Goal: Task Accomplishment & Management: Use online tool/utility

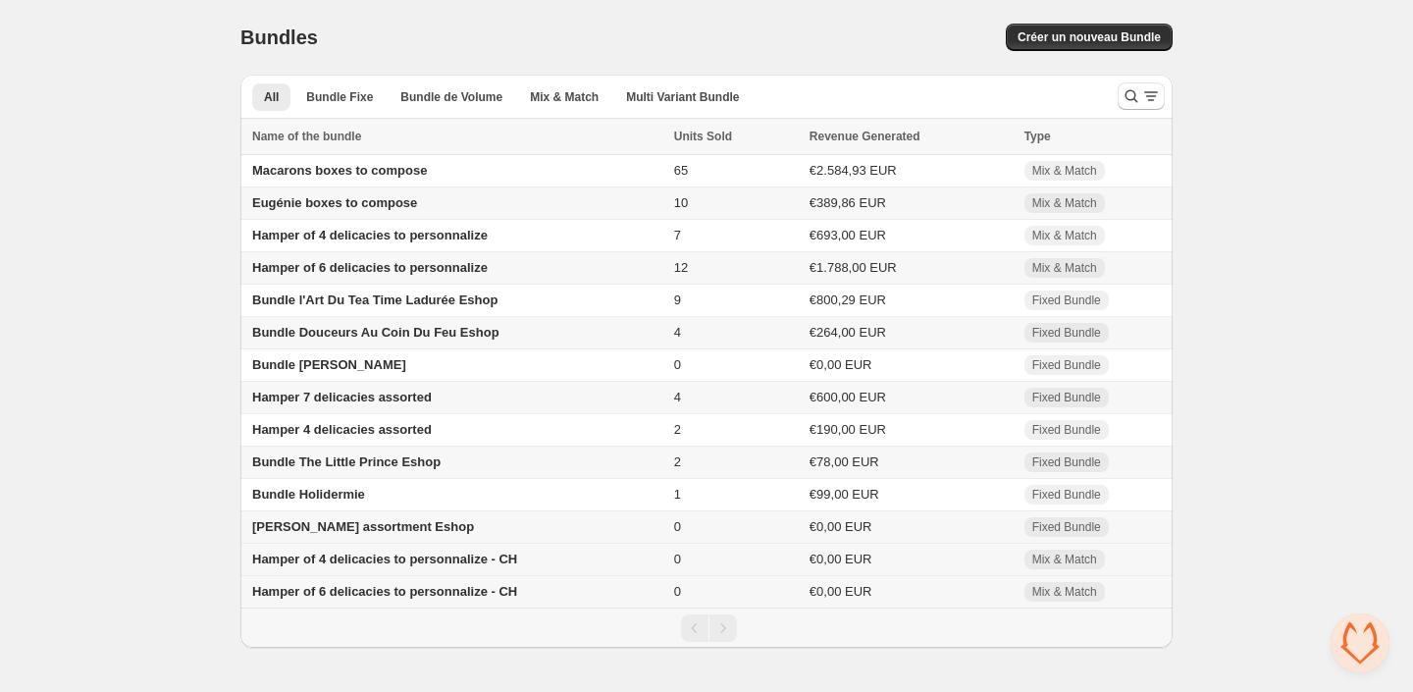
click at [465, 562] on span "Hamper of 4 delicacies to personnalize - CH" at bounding box center [384, 559] width 265 height 15
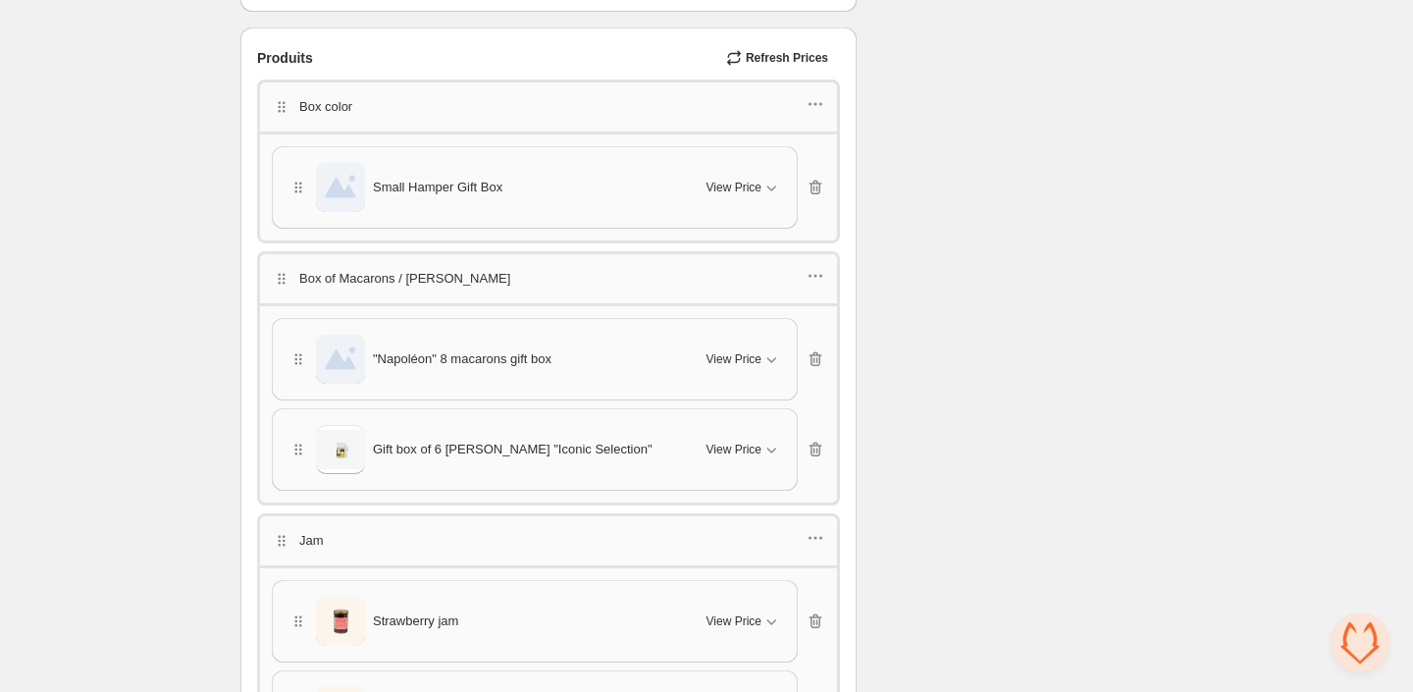
scroll to position [728, 0]
click at [812, 105] on icon "button" at bounding box center [810, 106] width 3 height 3
click at [806, 178] on span "Edit products" at bounding box center [825, 175] width 106 height 20
click at [814, 96] on icon "button" at bounding box center [816, 106] width 20 height 20
click at [804, 172] on span "Edit products" at bounding box center [825, 175] width 106 height 20
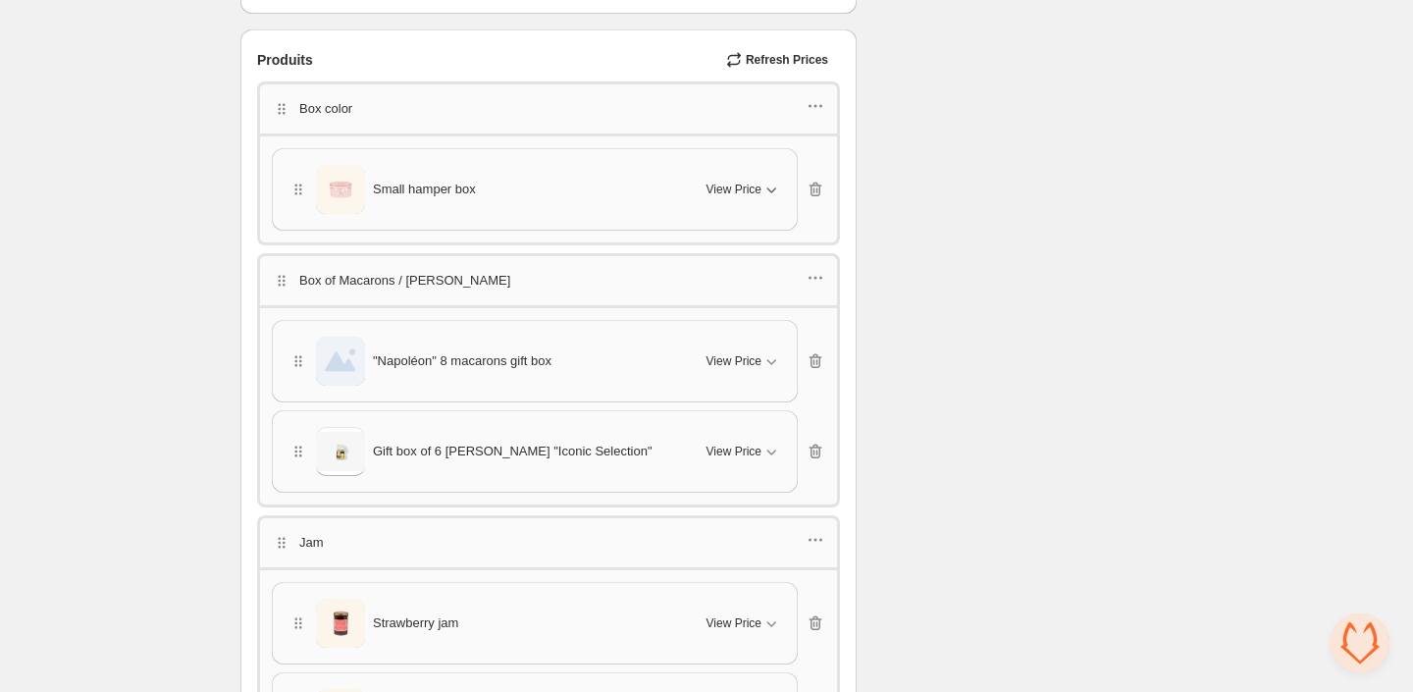
click at [779, 184] on icon "button" at bounding box center [772, 190] width 20 height 20
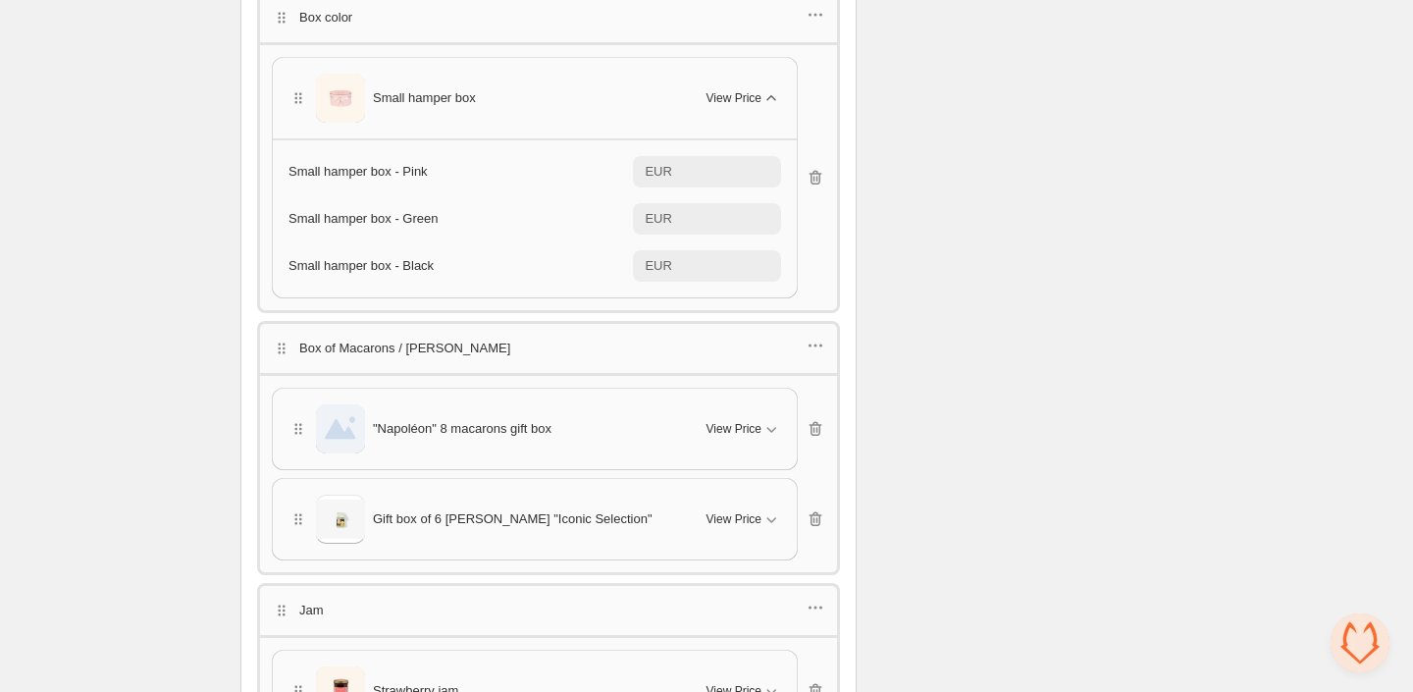
scroll to position [820, 0]
click at [822, 335] on icon "button" at bounding box center [816, 345] width 20 height 20
click at [791, 409] on span "Edit products" at bounding box center [825, 408] width 106 height 20
click at [824, 339] on icon "button" at bounding box center [816, 345] width 20 height 20
click at [804, 411] on span "Edit products" at bounding box center [825, 408] width 106 height 20
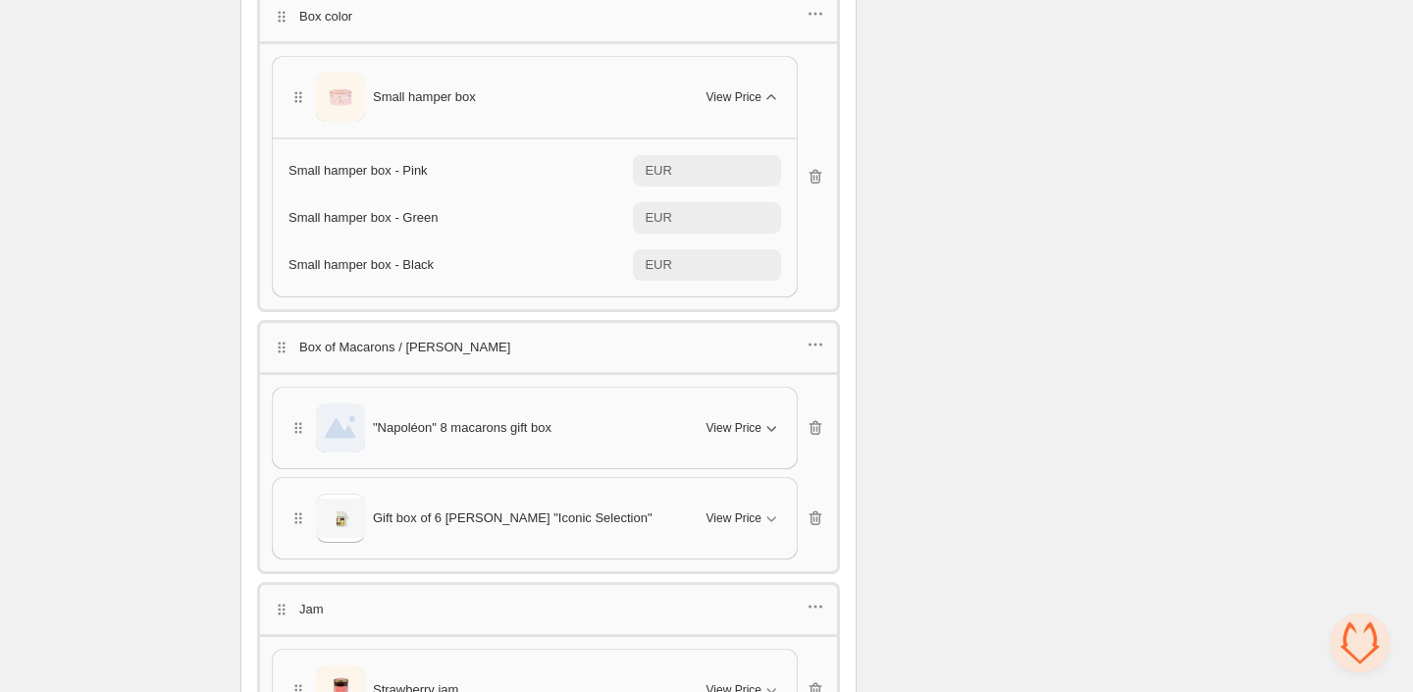
click at [746, 420] on span "View Price" at bounding box center [734, 428] width 55 height 16
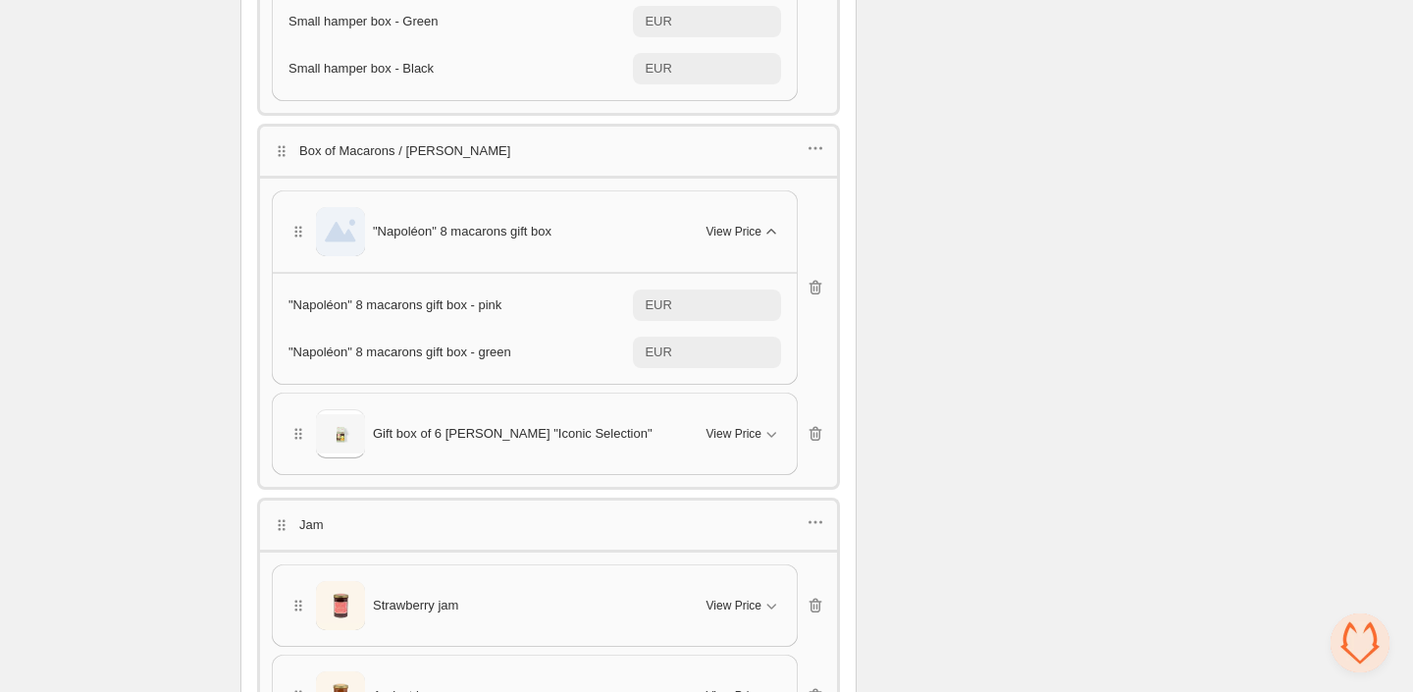
scroll to position [1023, 0]
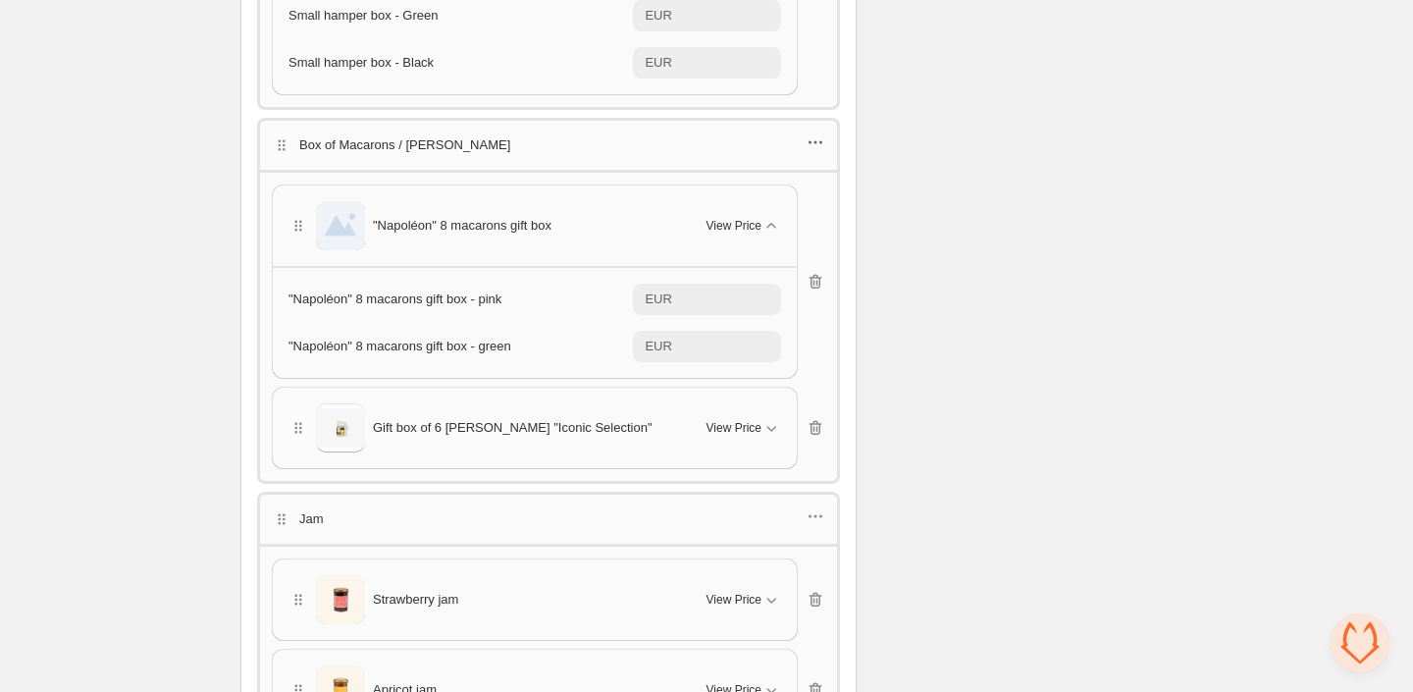
click at [810, 143] on icon "button" at bounding box center [816, 142] width 20 height 20
click at [788, 210] on span "Edit products" at bounding box center [825, 206] width 106 height 20
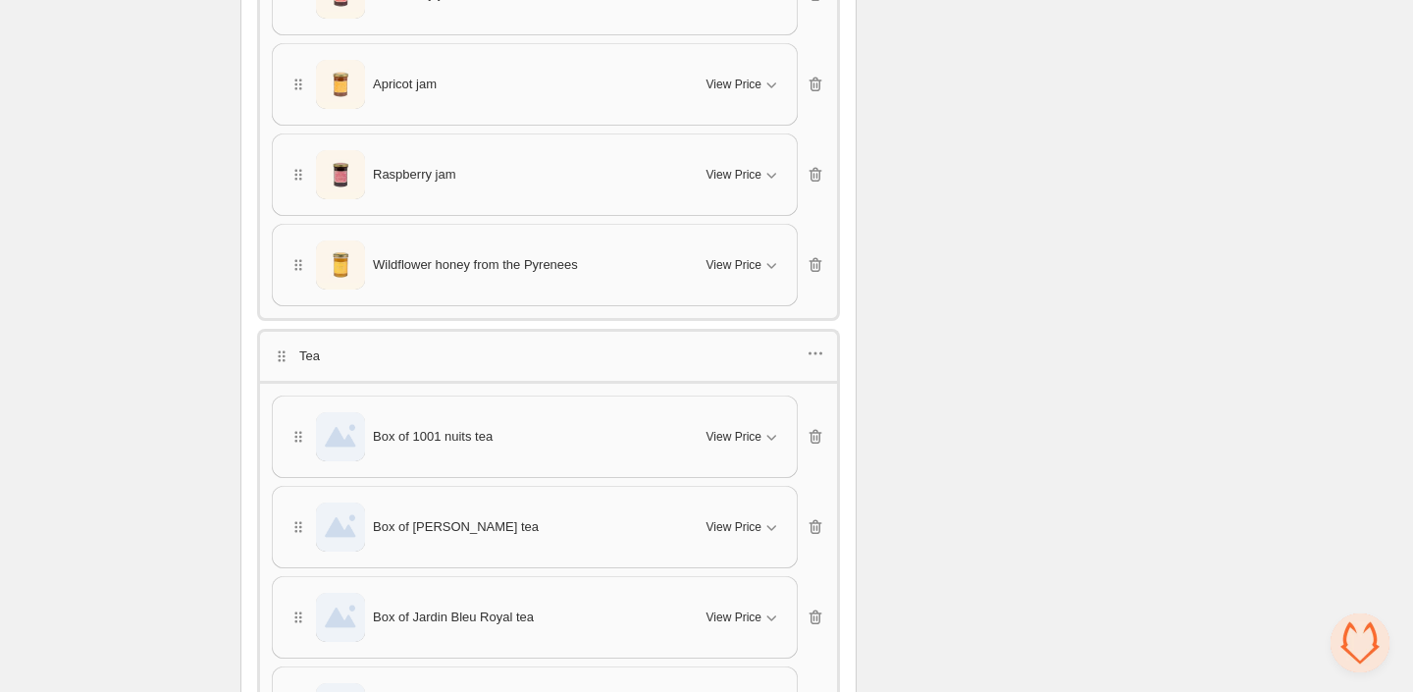
scroll to position [1464, 0]
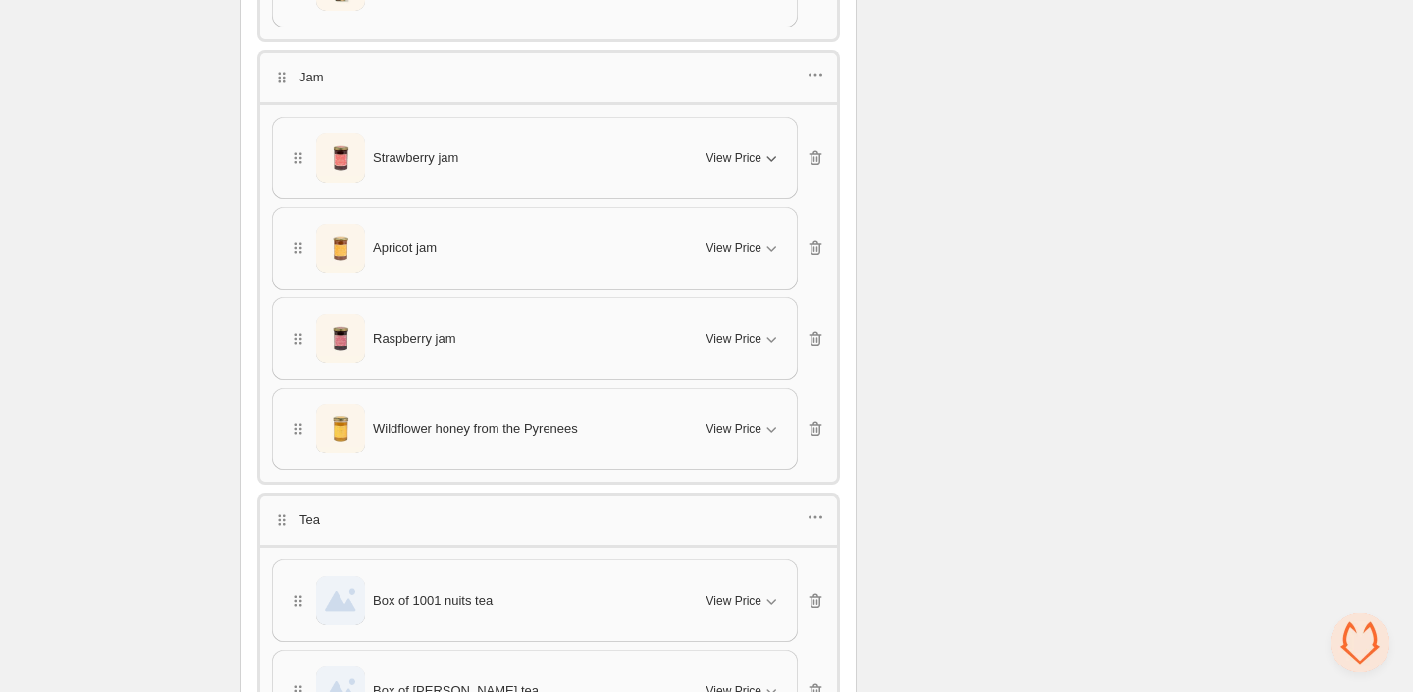
click at [754, 148] on div "View Price" at bounding box center [744, 158] width 75 height 20
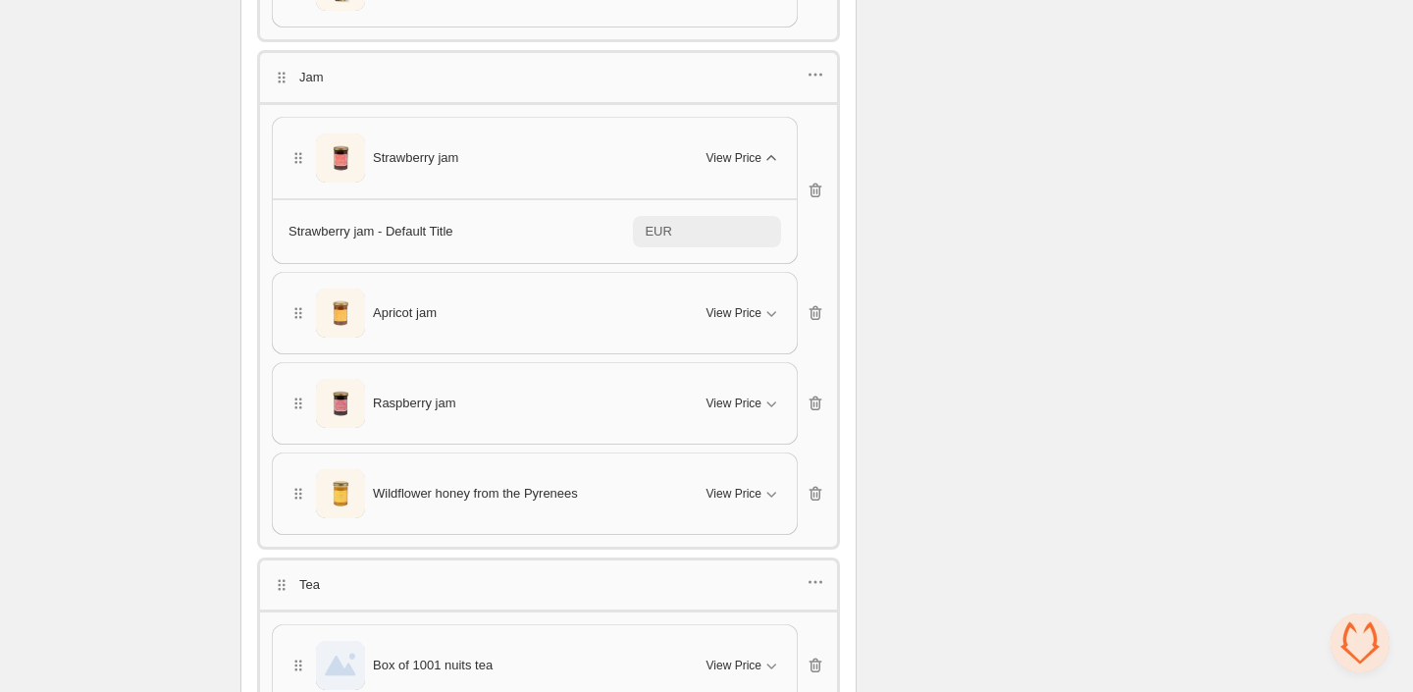
click at [754, 148] on div "View Price" at bounding box center [744, 158] width 75 height 20
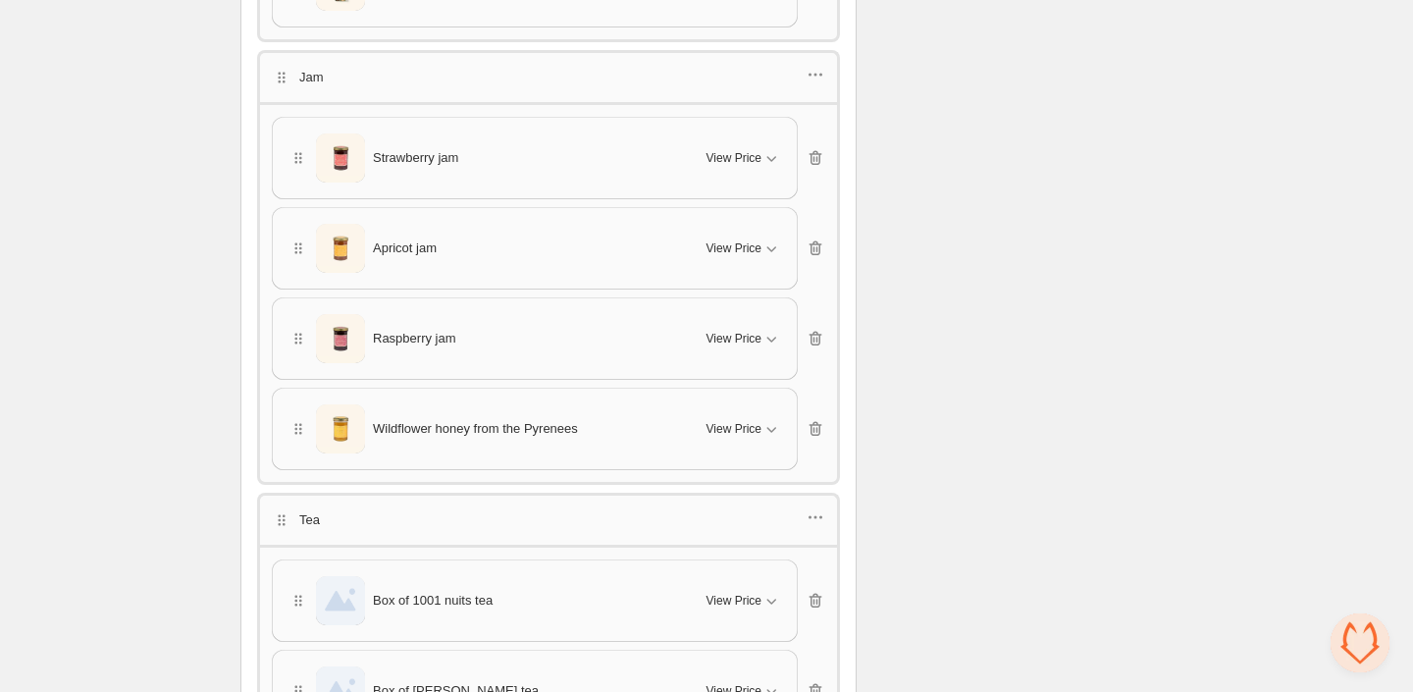
click at [803, 79] on div "Jam" at bounding box center [548, 76] width 583 height 52
click at [820, 65] on icon "button" at bounding box center [816, 75] width 20 height 20
click at [790, 129] on span "Edit products" at bounding box center [825, 134] width 106 height 20
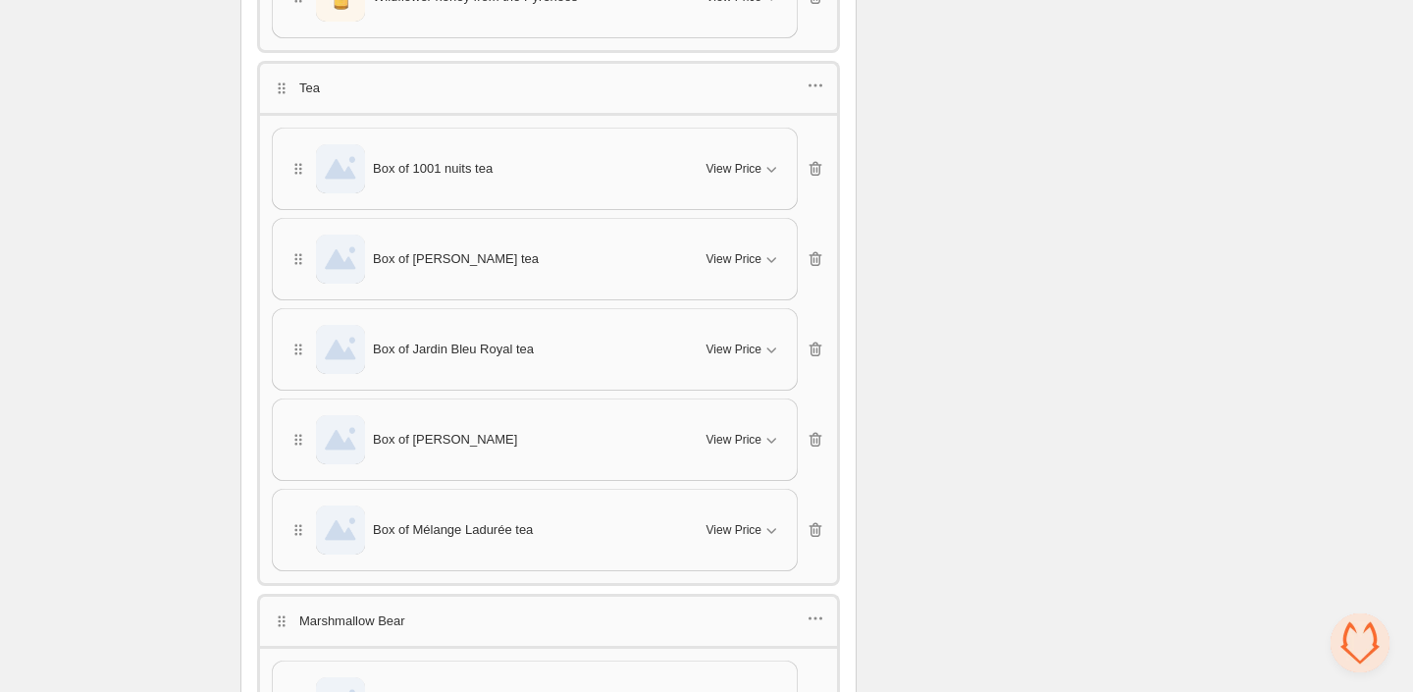
scroll to position [1796, 0]
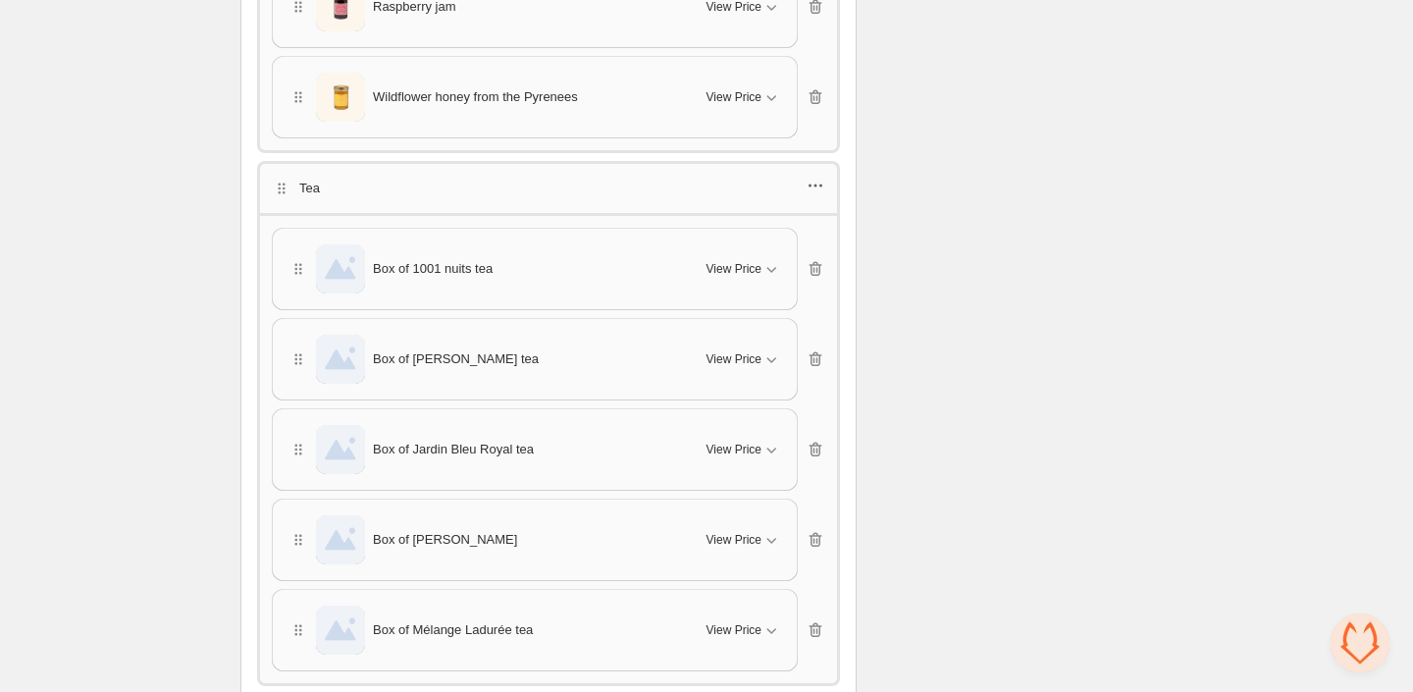
click at [809, 178] on icon "button" at bounding box center [816, 186] width 20 height 20
click at [776, 243] on span "Edit products" at bounding box center [825, 240] width 106 height 20
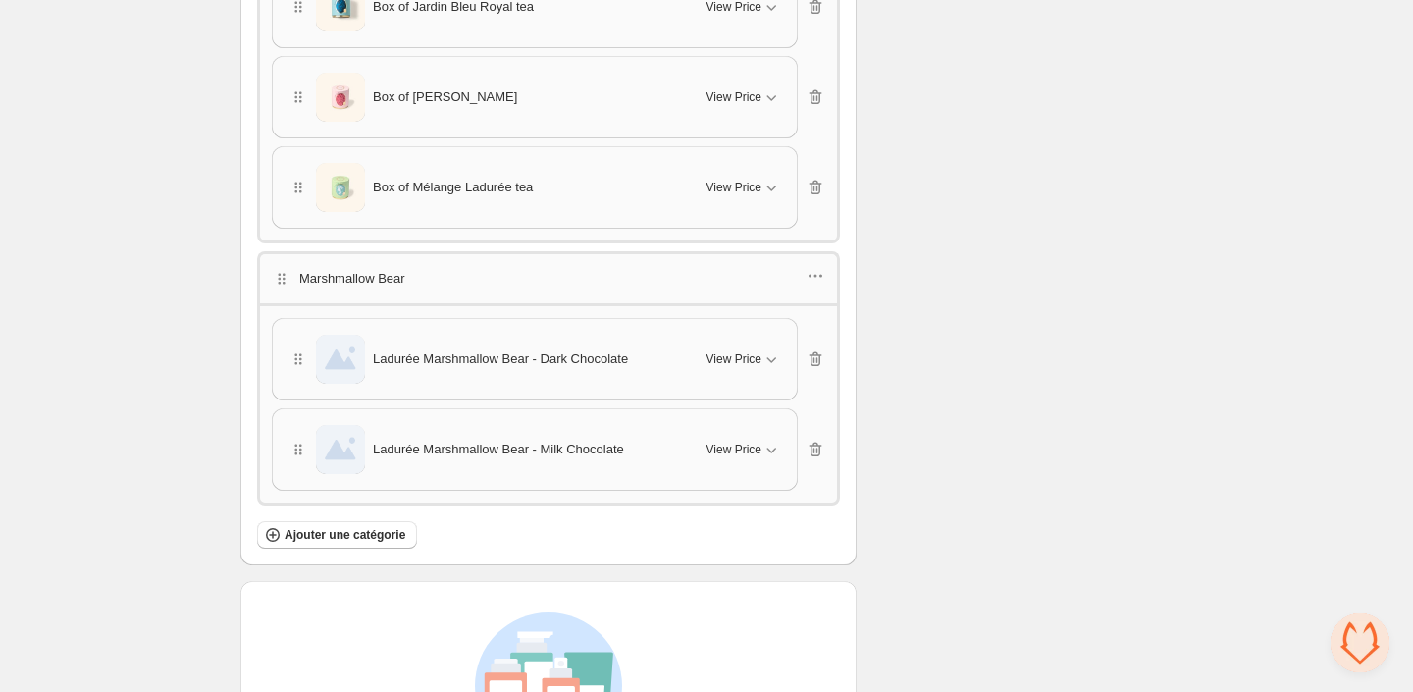
scroll to position [2150, 0]
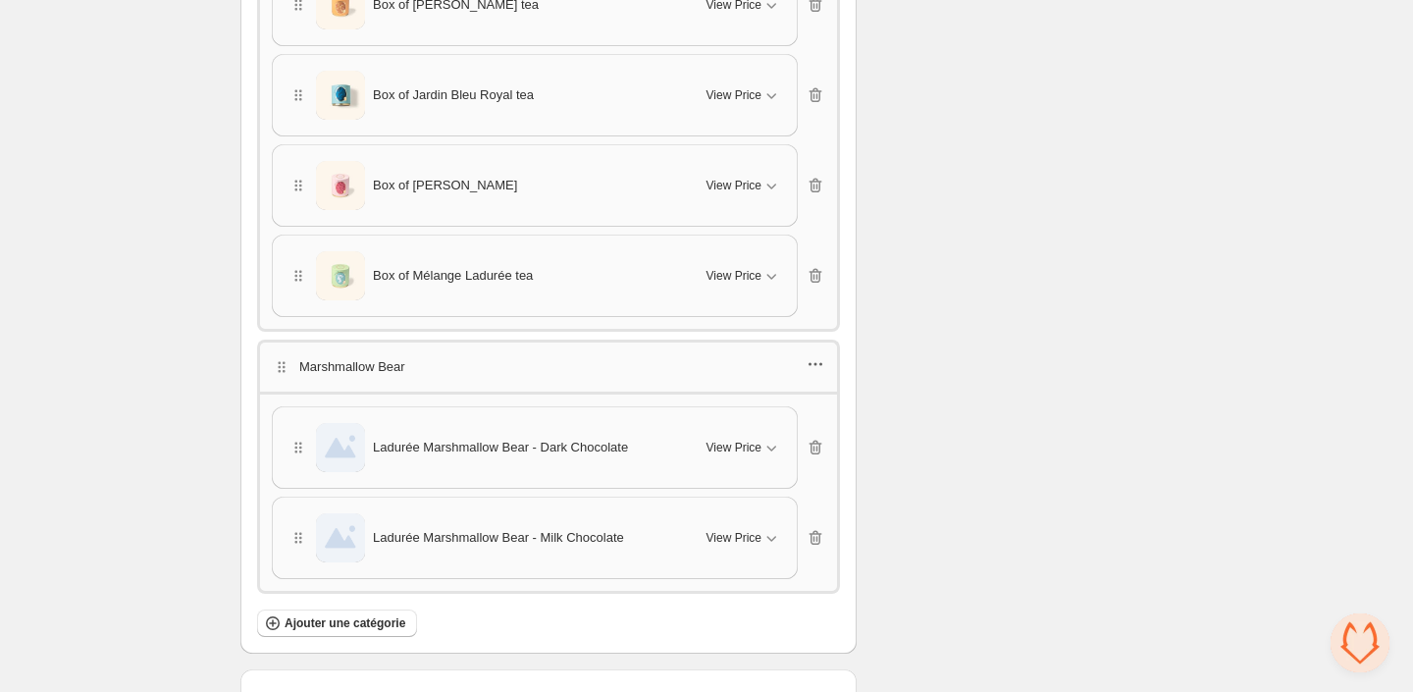
click at [812, 354] on icon "button" at bounding box center [816, 364] width 20 height 20
click at [814, 415] on span "Edit products" at bounding box center [825, 413] width 106 height 20
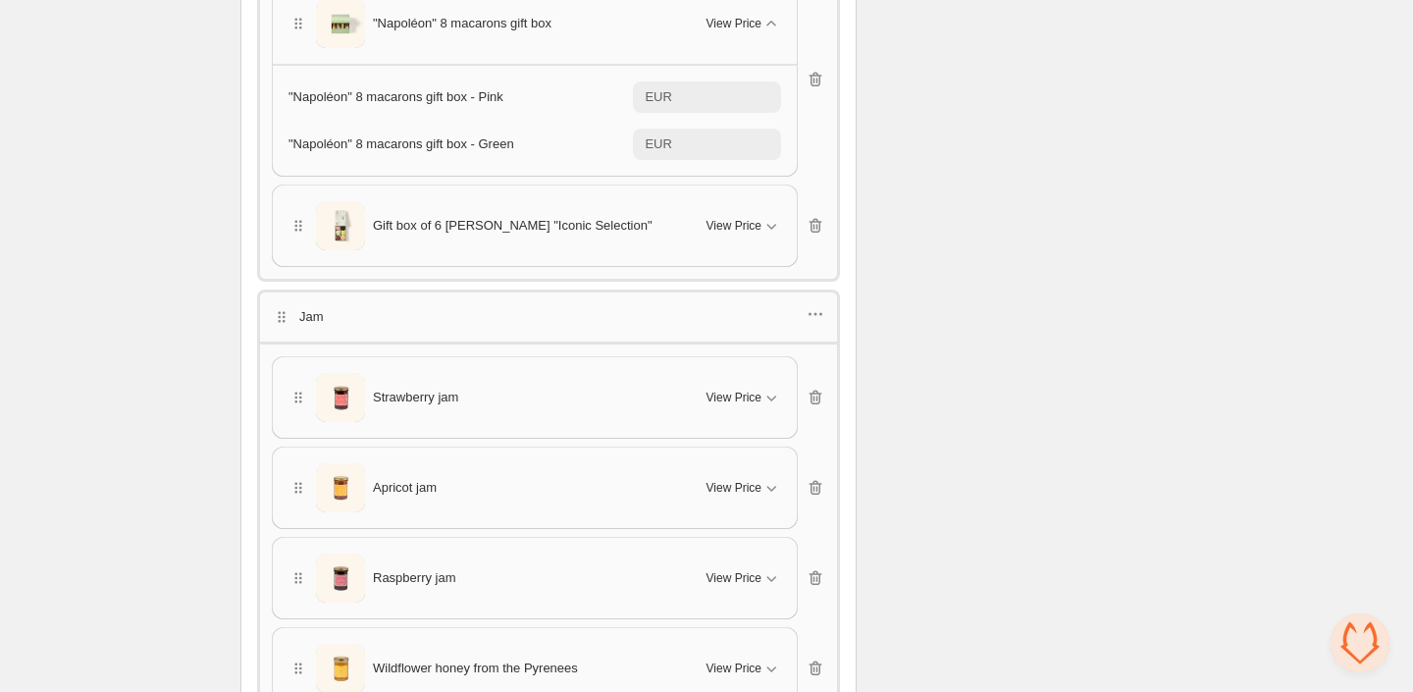
scroll to position [0, 0]
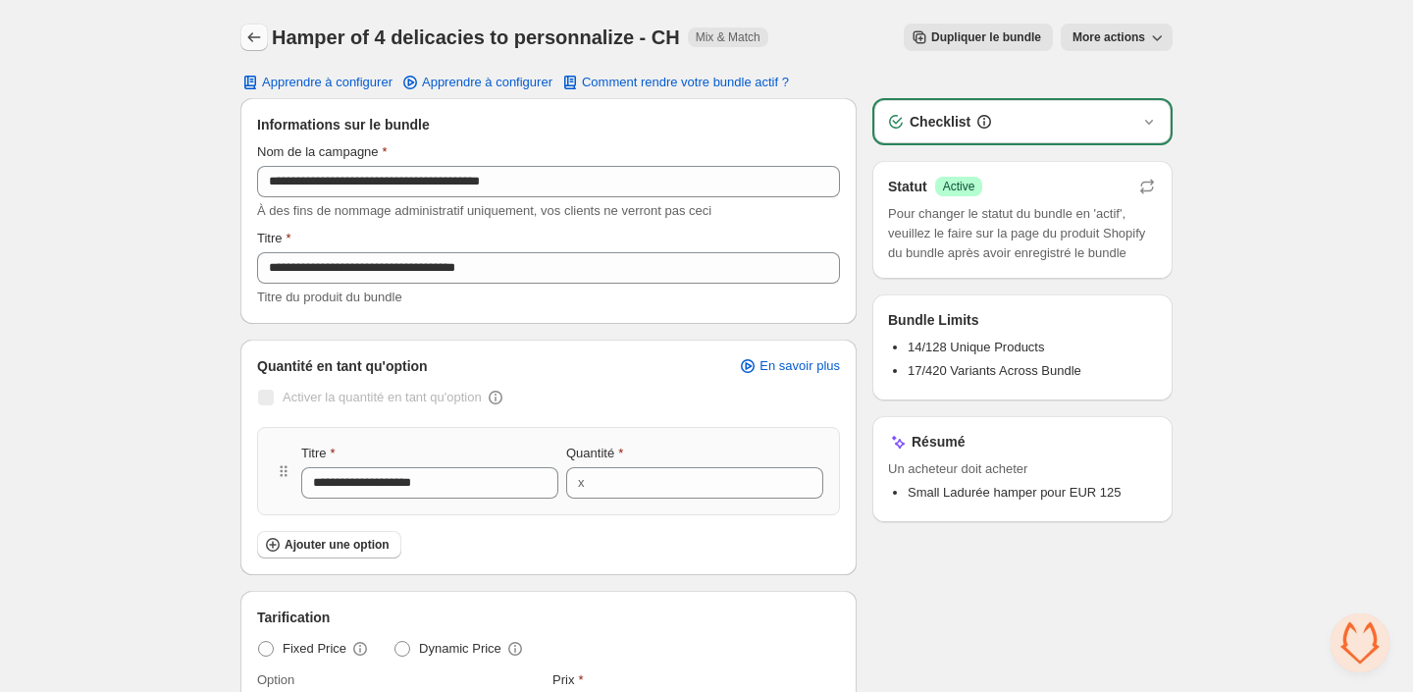
click at [254, 34] on icon "Back" at bounding box center [254, 37] width 20 height 20
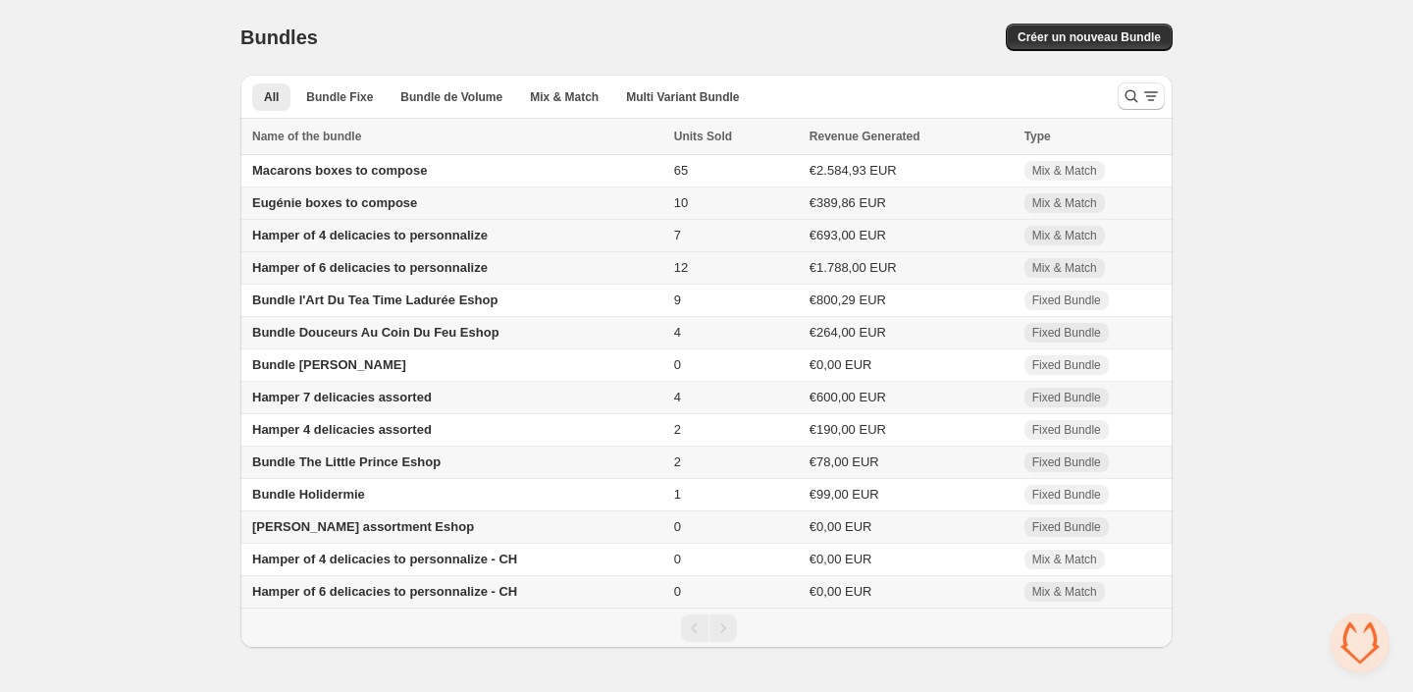
click at [326, 242] on span "Hamper of 4 delicacies to personnalize" at bounding box center [370, 235] width 236 height 15
click at [324, 595] on span "Hamper of 6 delicacies to personnalize - CH" at bounding box center [384, 591] width 265 height 15
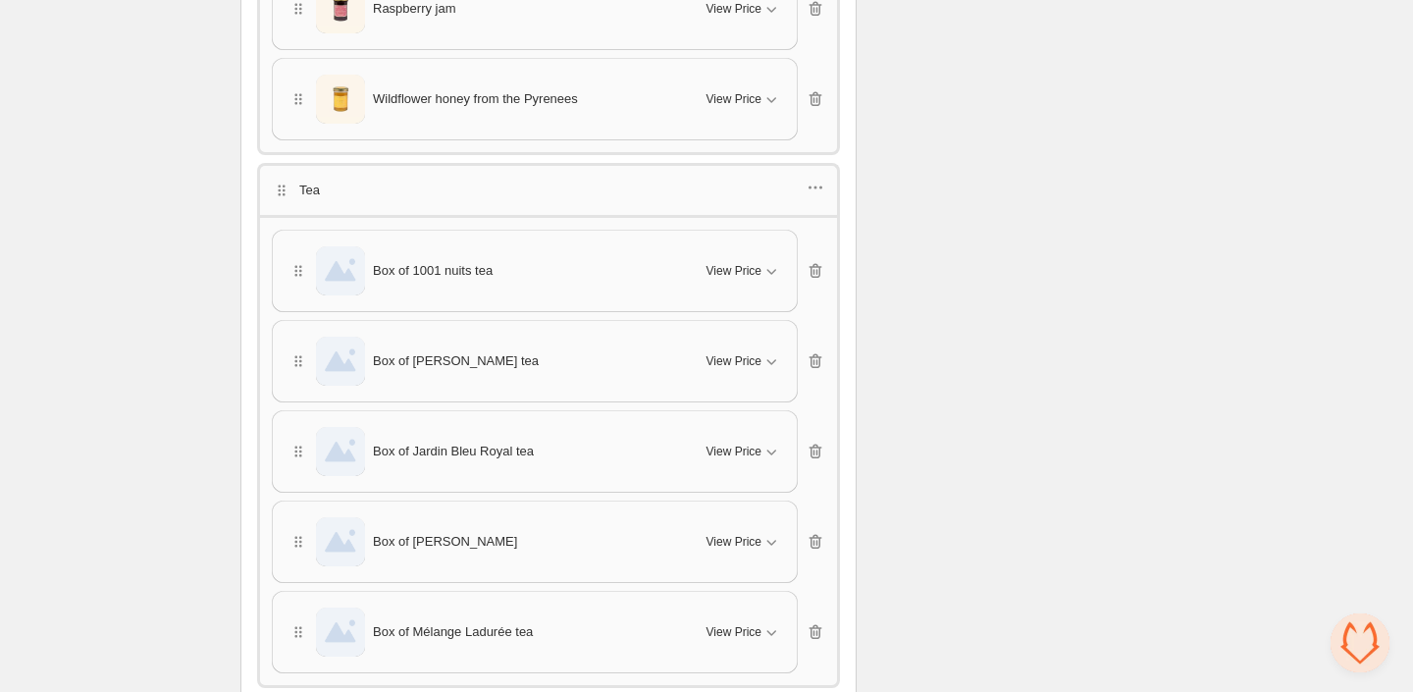
scroll to position [1524, 0]
click at [810, 177] on icon "button" at bounding box center [816, 187] width 20 height 20
click at [811, 245] on span "Edit products" at bounding box center [826, 241] width 106 height 20
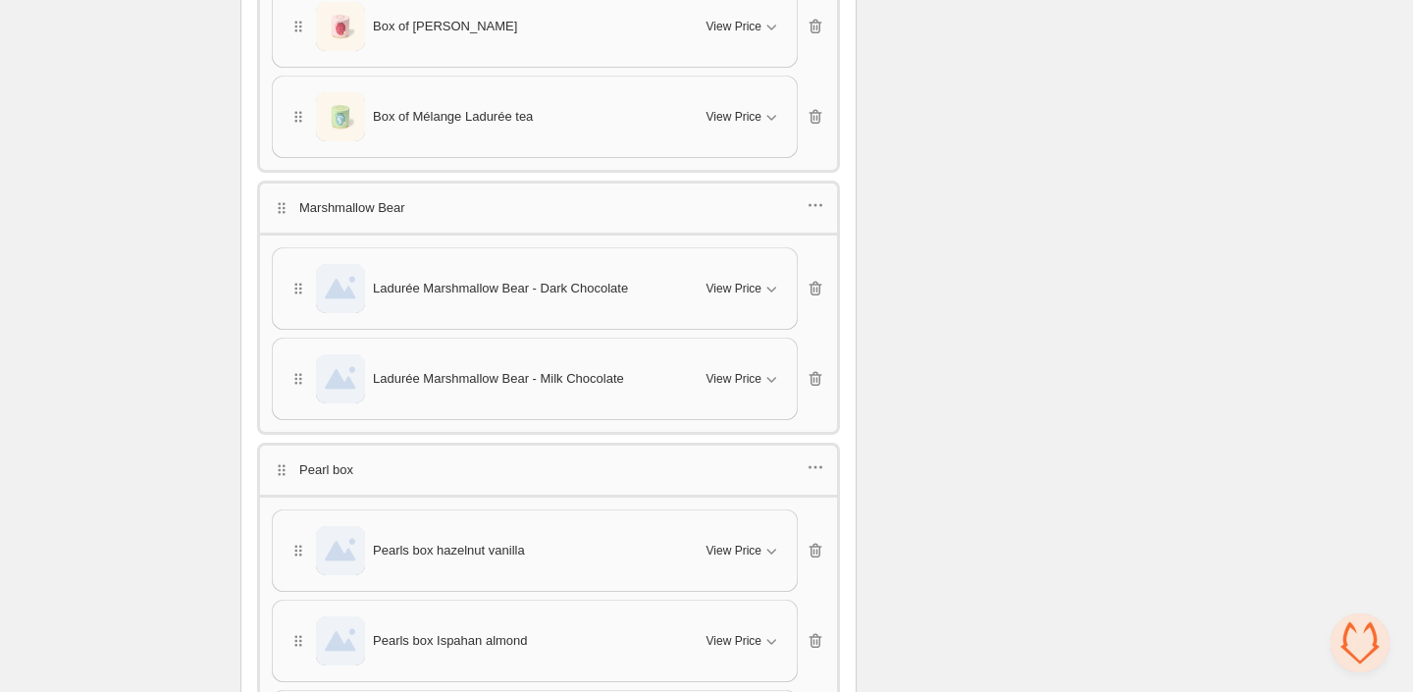
scroll to position [2123, 0]
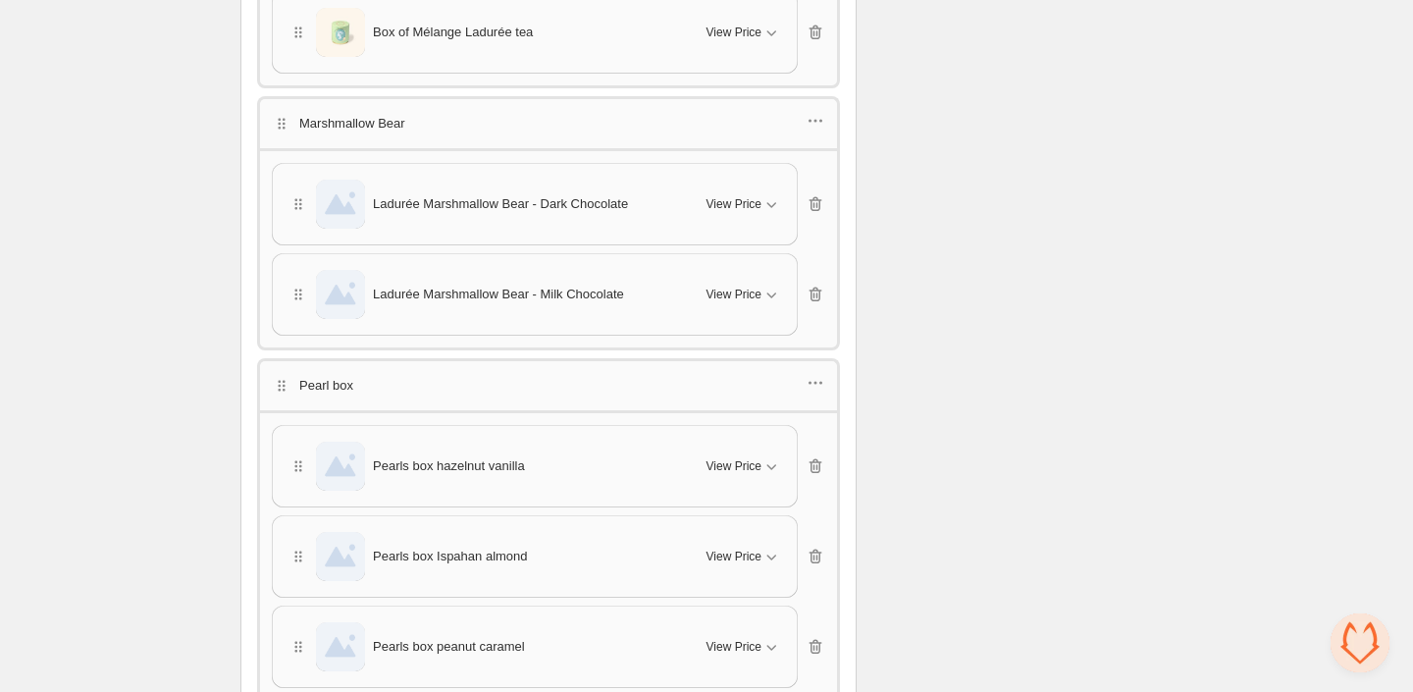
click at [805, 111] on div "Marshmallow Bear" at bounding box center [549, 124] width 554 height 26
click at [815, 111] on icon "button" at bounding box center [816, 121] width 20 height 20
click at [769, 167] on div "Edit products" at bounding box center [813, 170] width 132 height 20
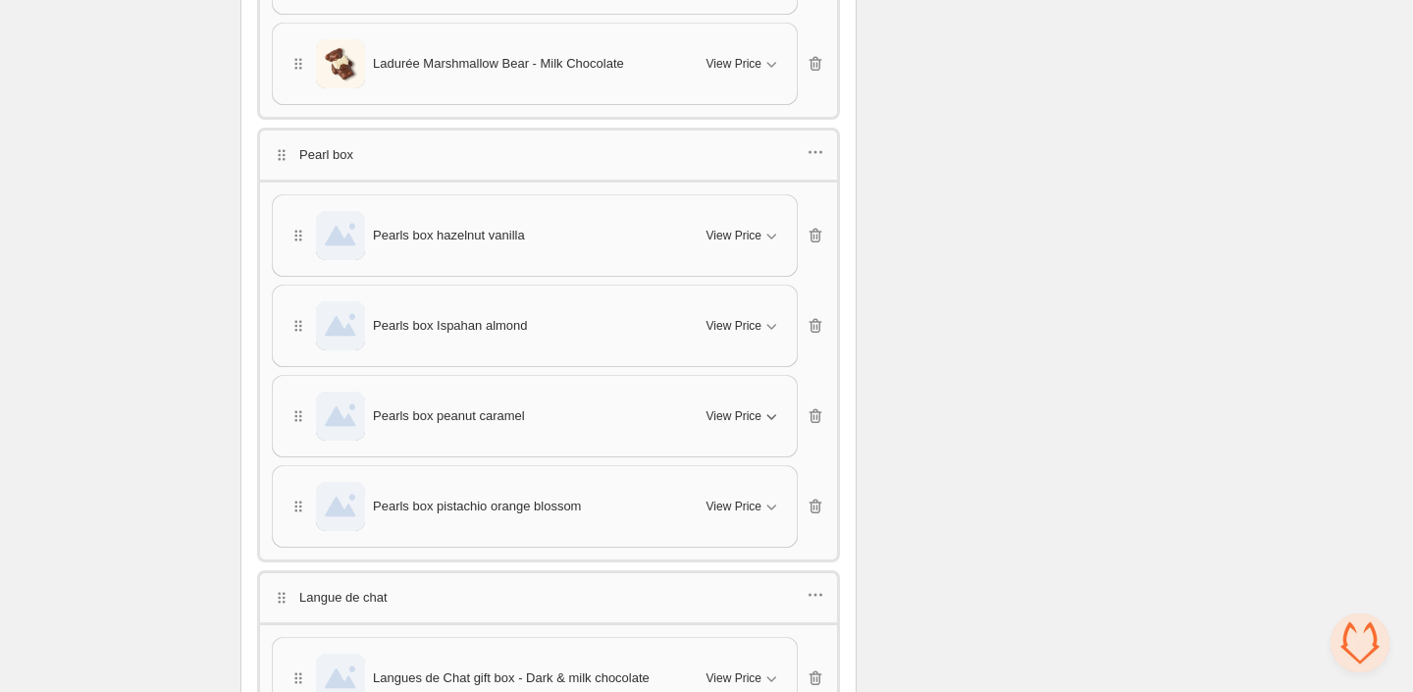
scroll to position [2290, 0]
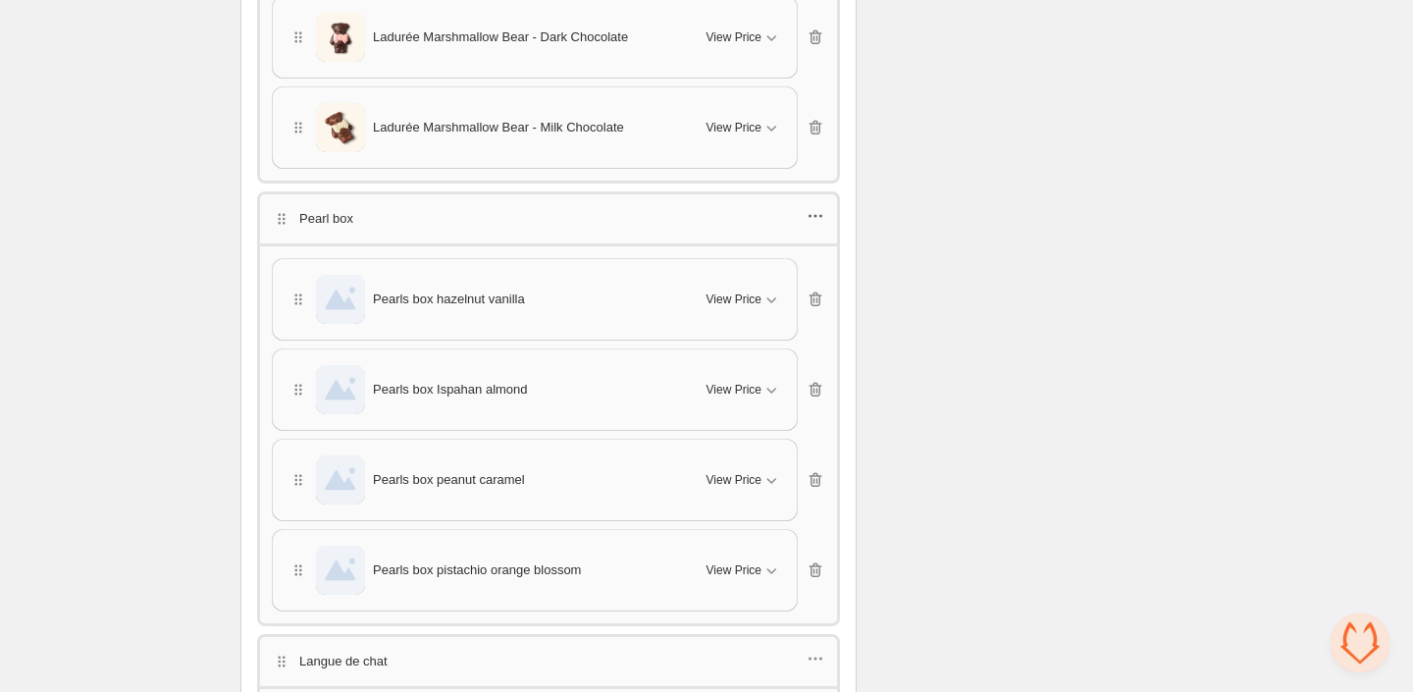
click at [823, 206] on icon "button" at bounding box center [816, 216] width 20 height 20
click at [779, 261] on span "Edit products" at bounding box center [825, 260] width 106 height 20
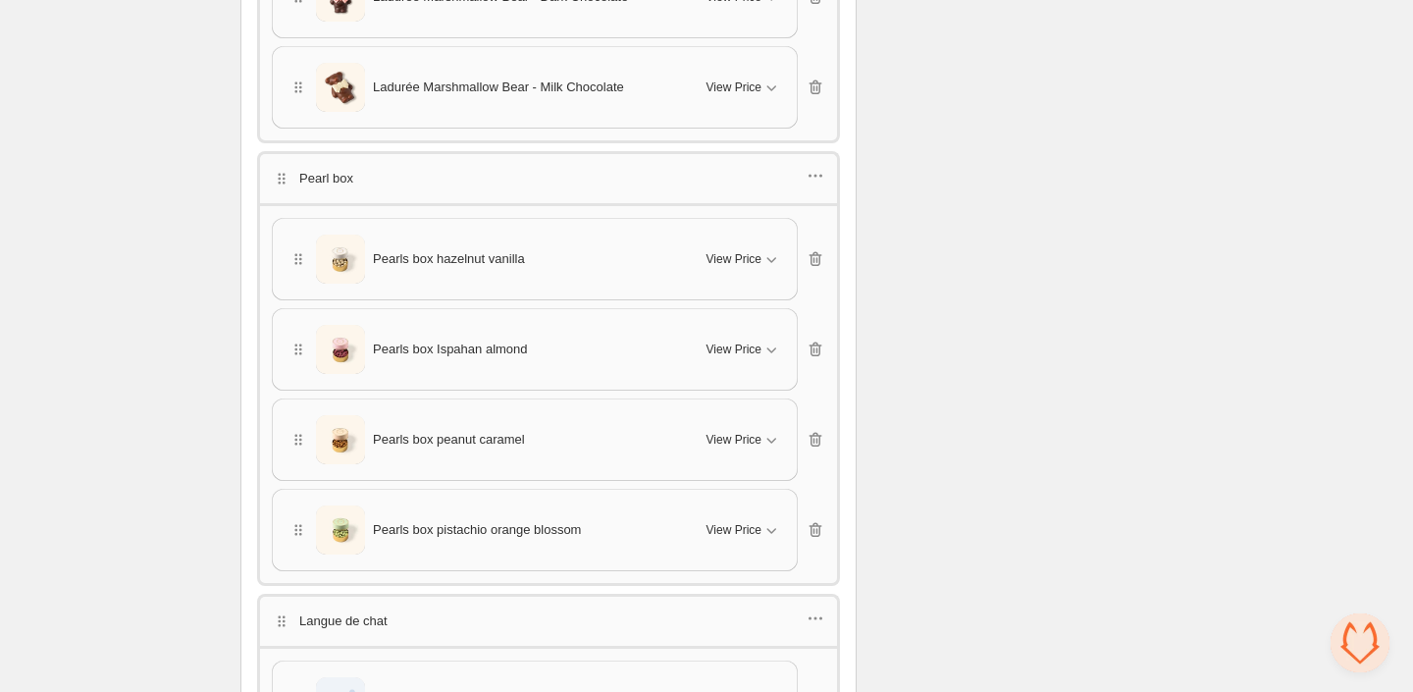
scroll to position [2331, 0]
click at [820, 164] on div "Pearl box" at bounding box center [548, 176] width 583 height 52
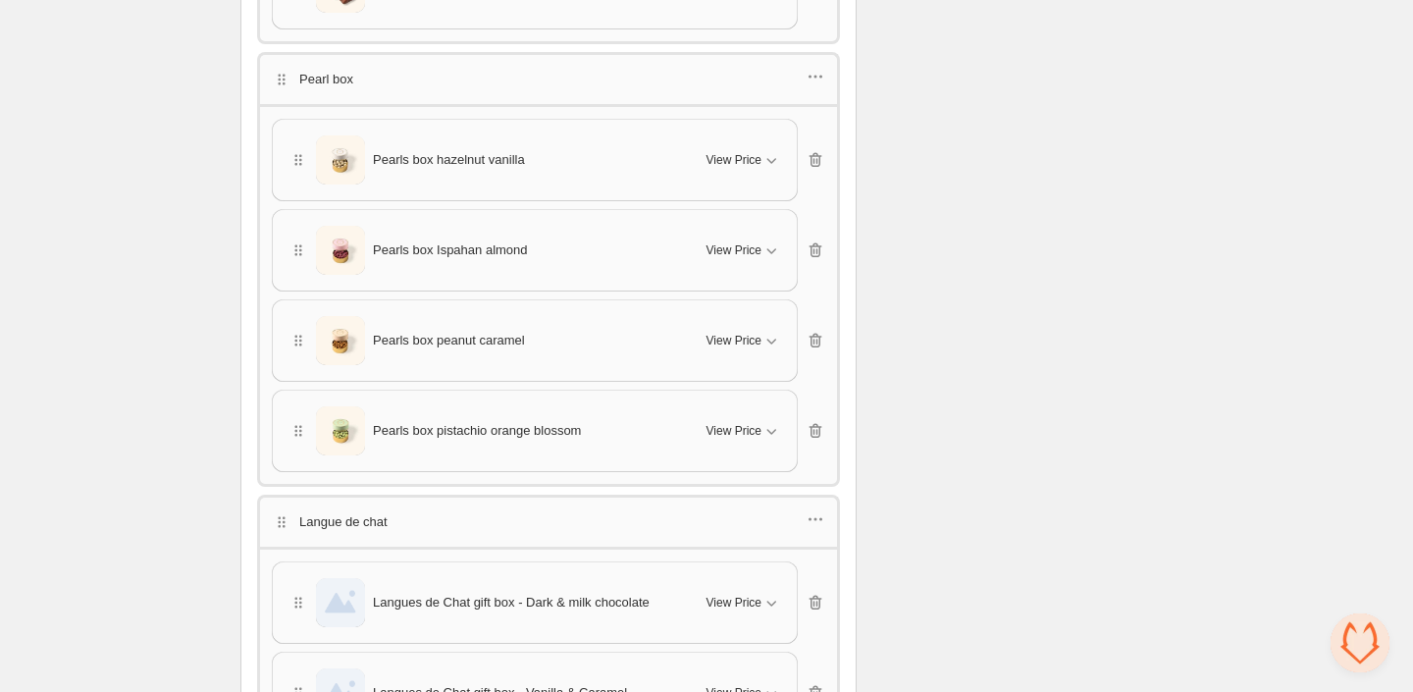
scroll to position [2581, 0]
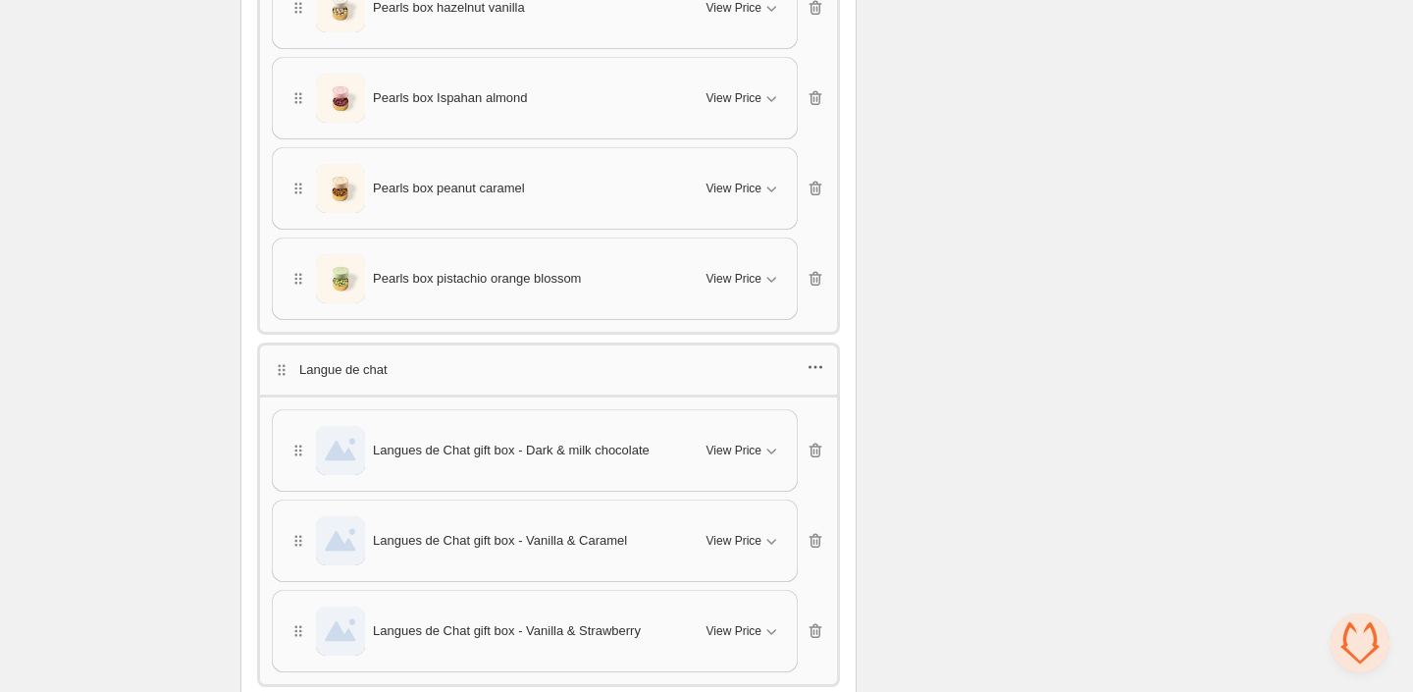
click at [821, 357] on icon "button" at bounding box center [816, 367] width 20 height 20
click at [774, 408] on span "Edit products" at bounding box center [825, 407] width 106 height 20
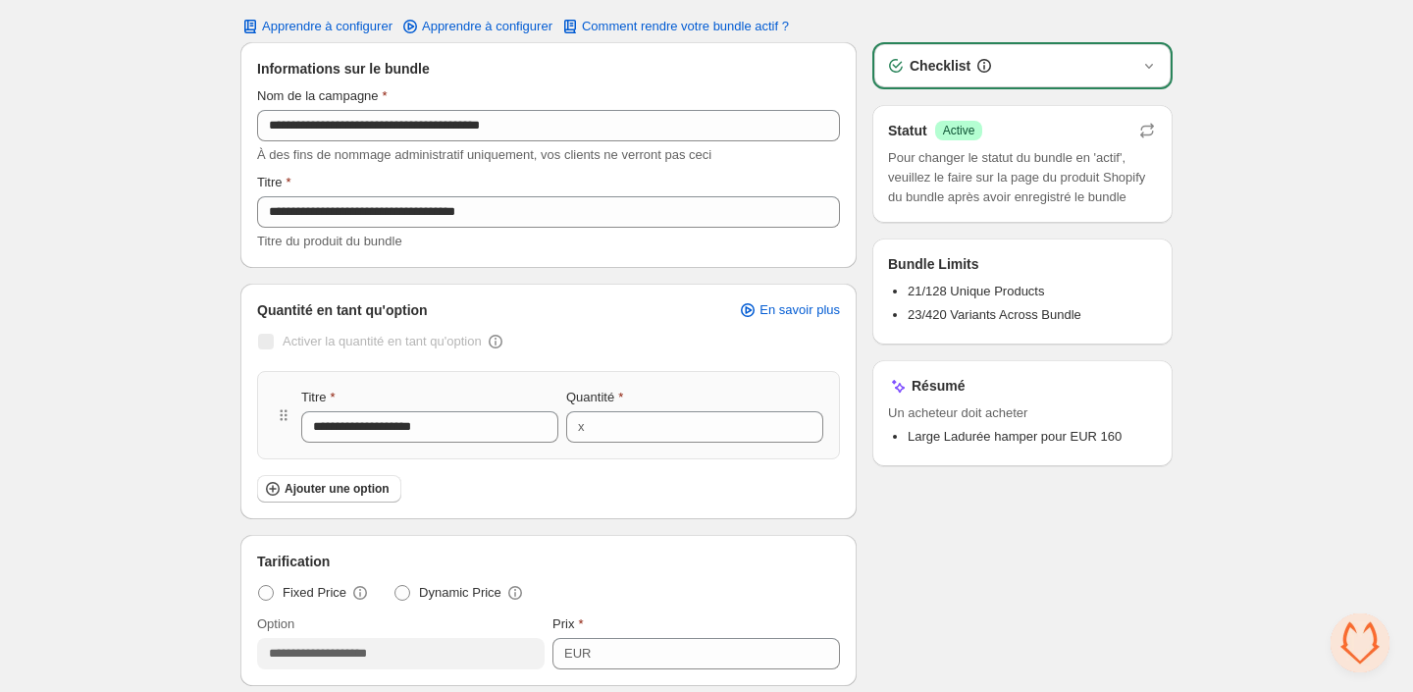
scroll to position [0, 0]
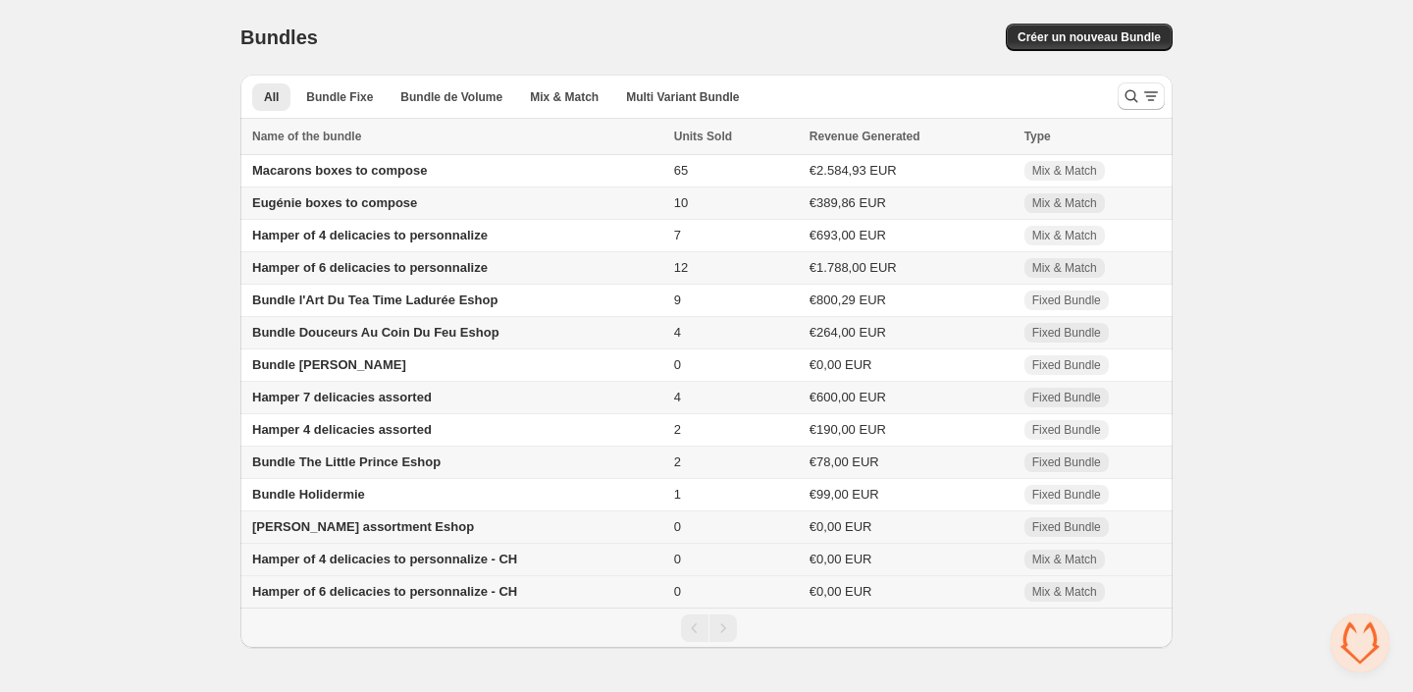
click at [375, 564] on span "Hamper of 4 delicacies to personnalize - CH" at bounding box center [384, 559] width 265 height 15
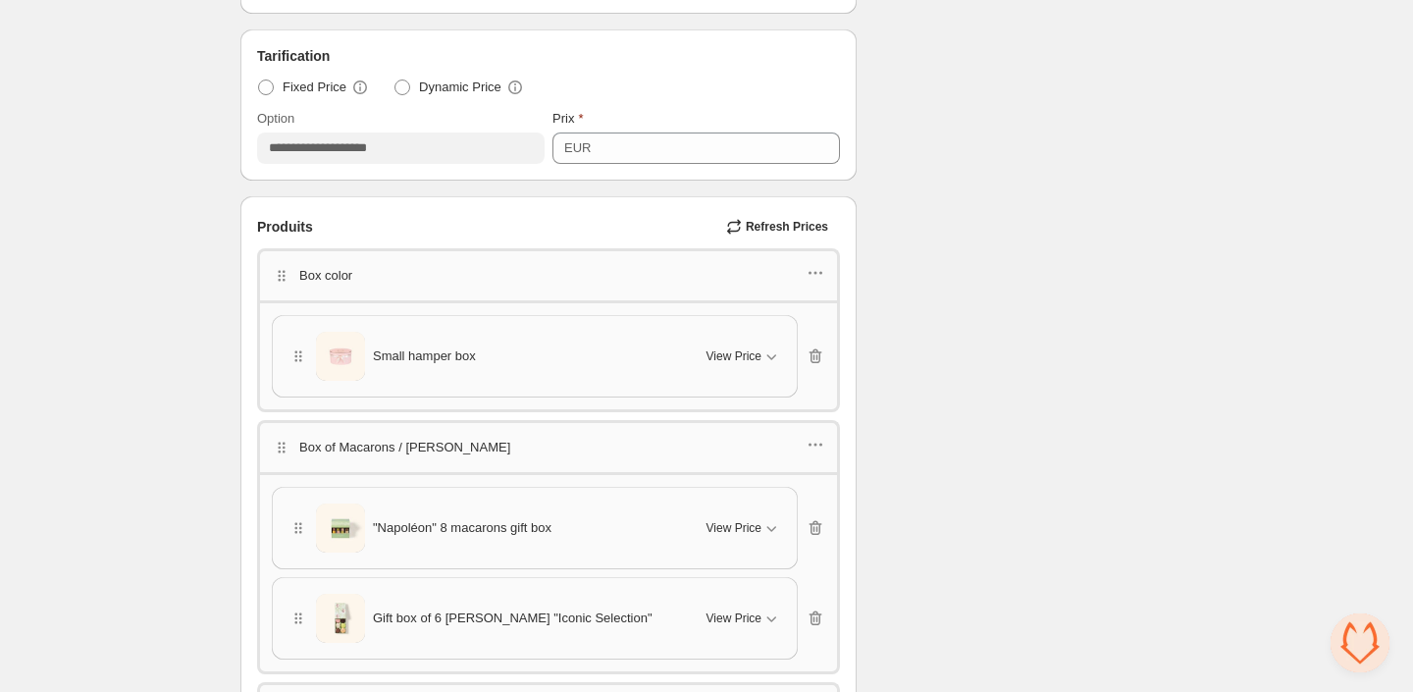
scroll to position [563, 0]
click at [765, 344] on icon "button" at bounding box center [772, 354] width 20 height 20
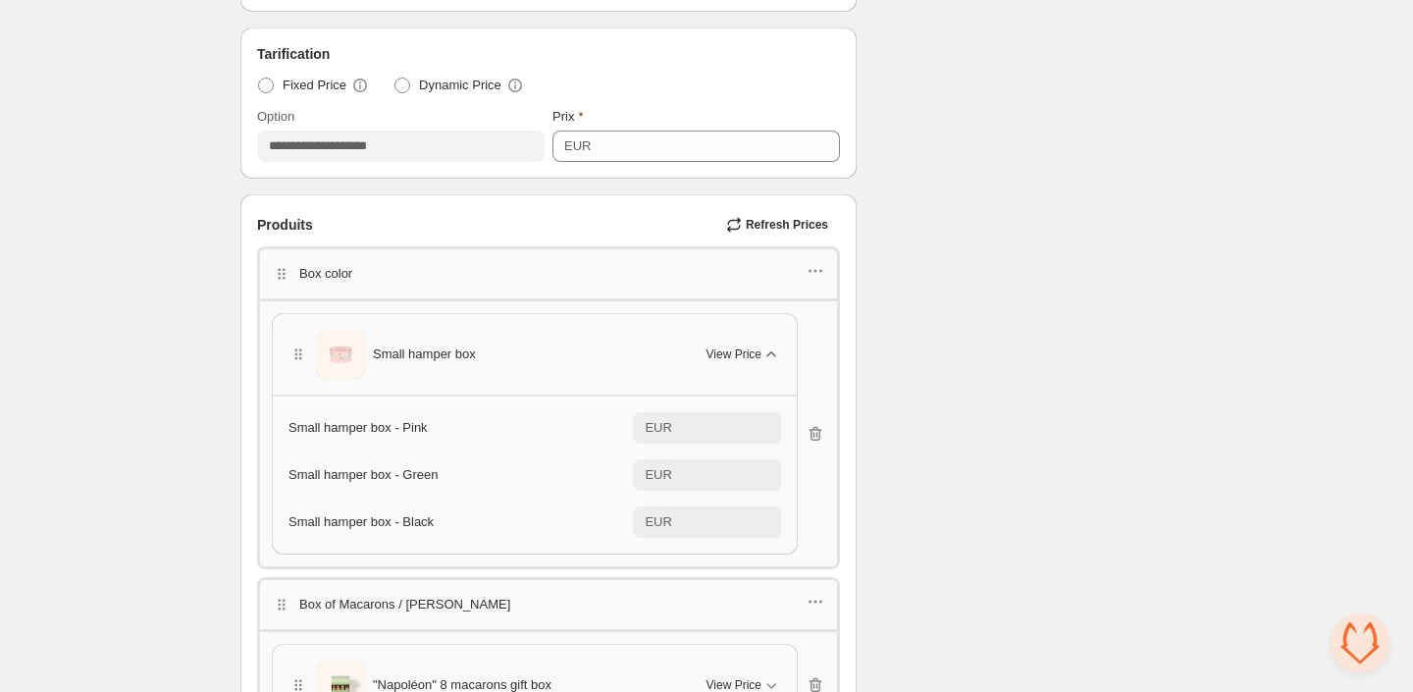
click at [752, 224] on span "Refresh Prices" at bounding box center [787, 225] width 82 height 16
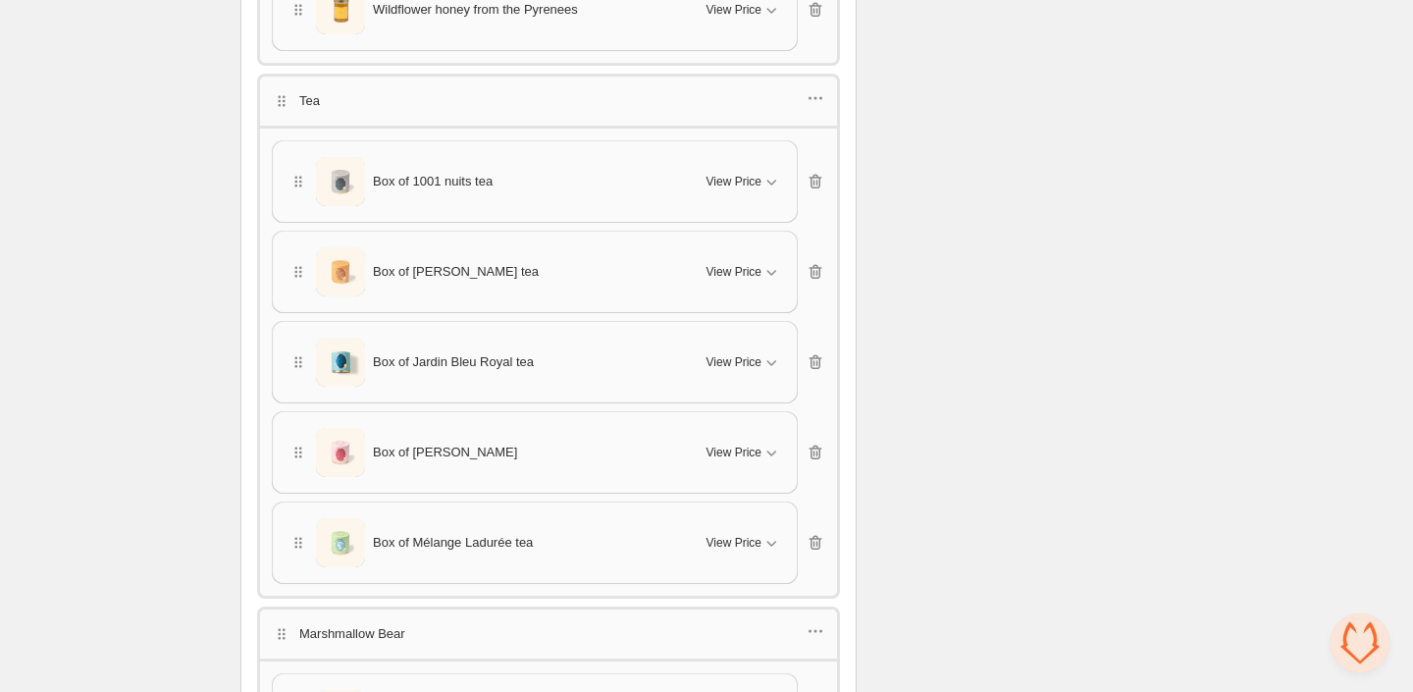
scroll to position [1779, 0]
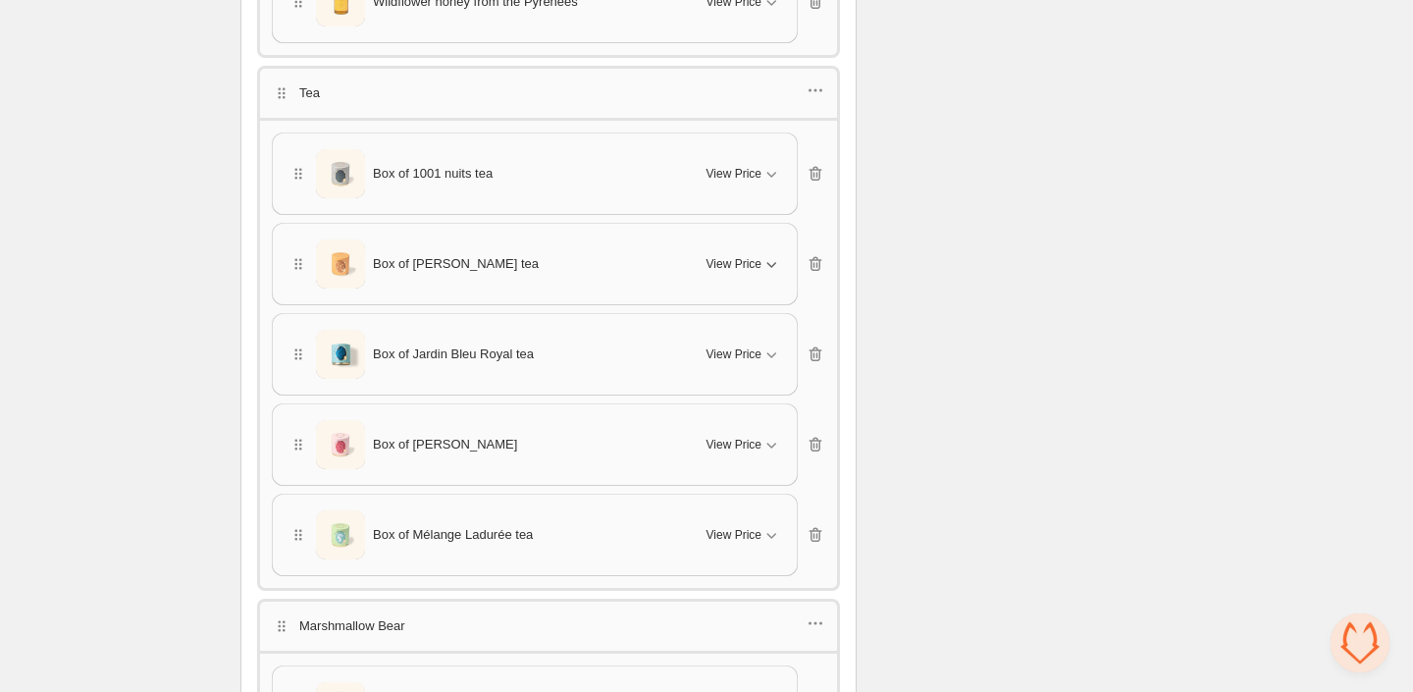
click at [750, 256] on span "View Price" at bounding box center [734, 264] width 55 height 16
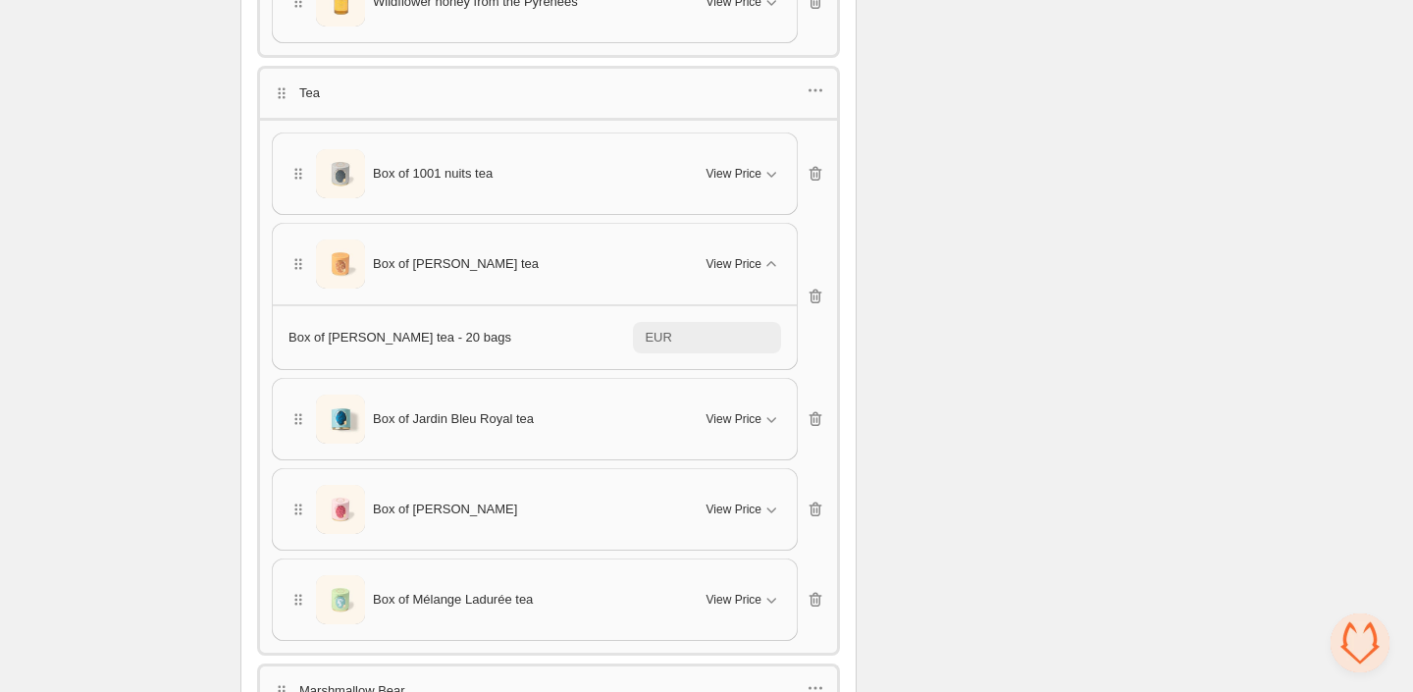
click at [734, 193] on div "Box of 1001 nuits tea View Price" at bounding box center [535, 173] width 524 height 80
click at [729, 166] on span "View Price" at bounding box center [734, 174] width 55 height 16
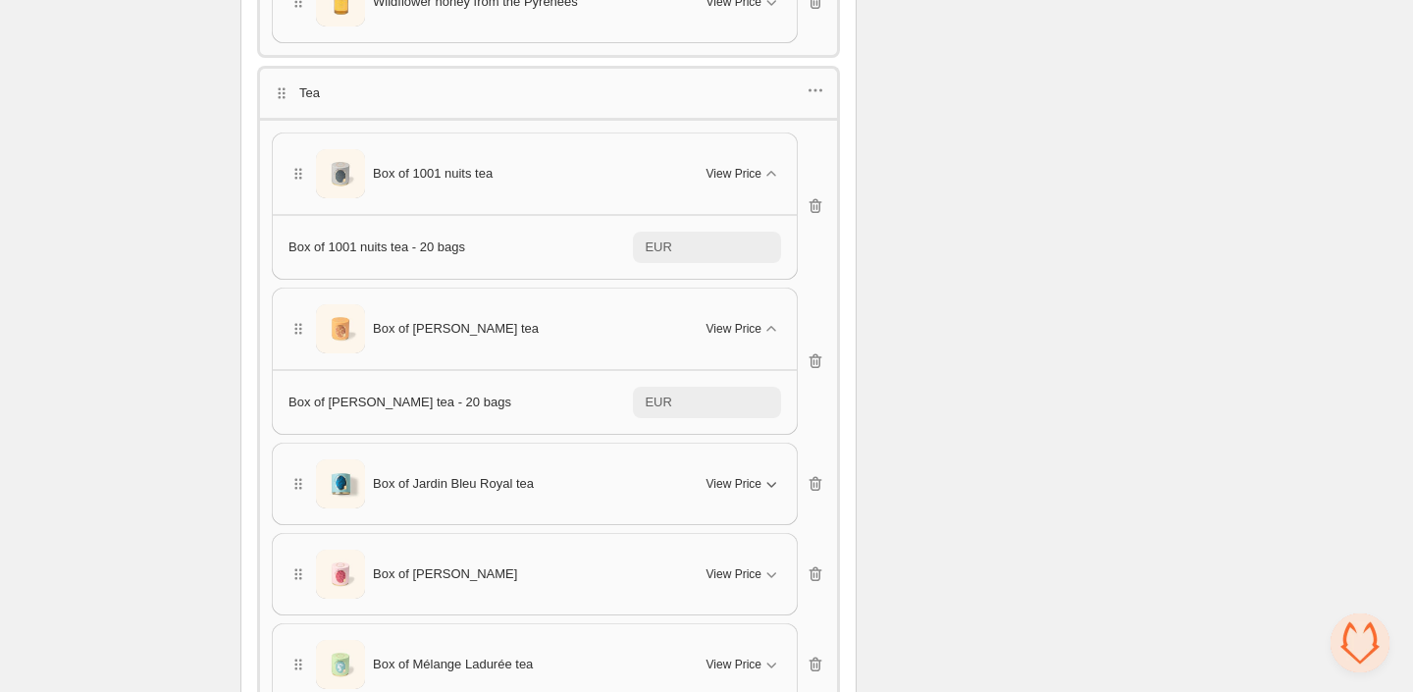
click at [734, 476] on span "View Price" at bounding box center [734, 484] width 55 height 16
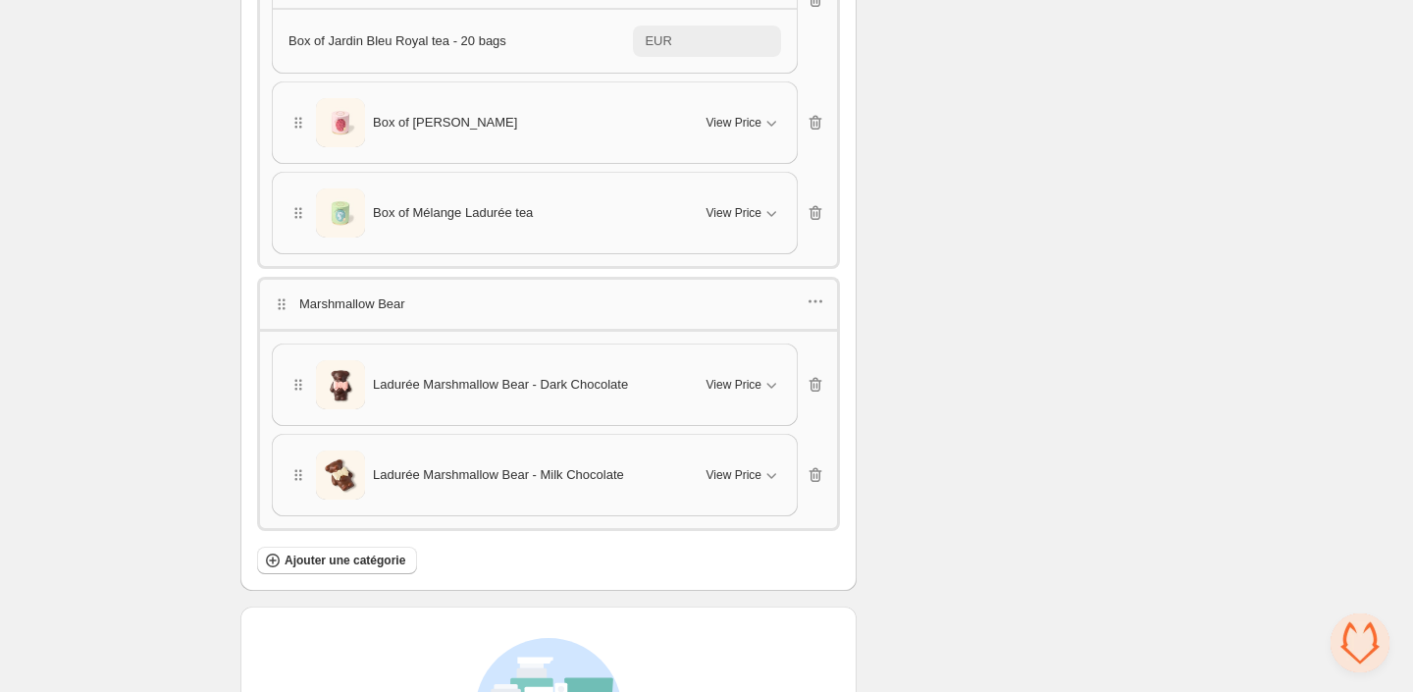
scroll to position [2337, 0]
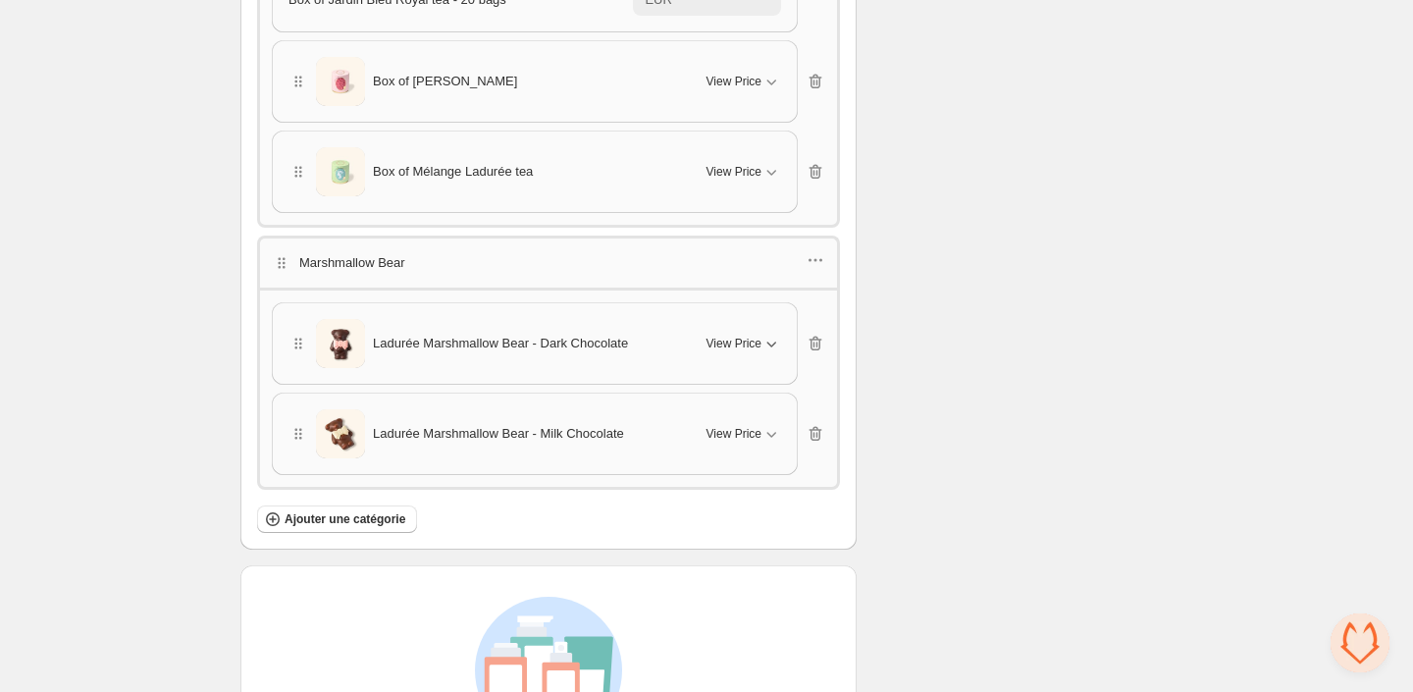
click at [732, 336] on span "View Price" at bounding box center [734, 344] width 55 height 16
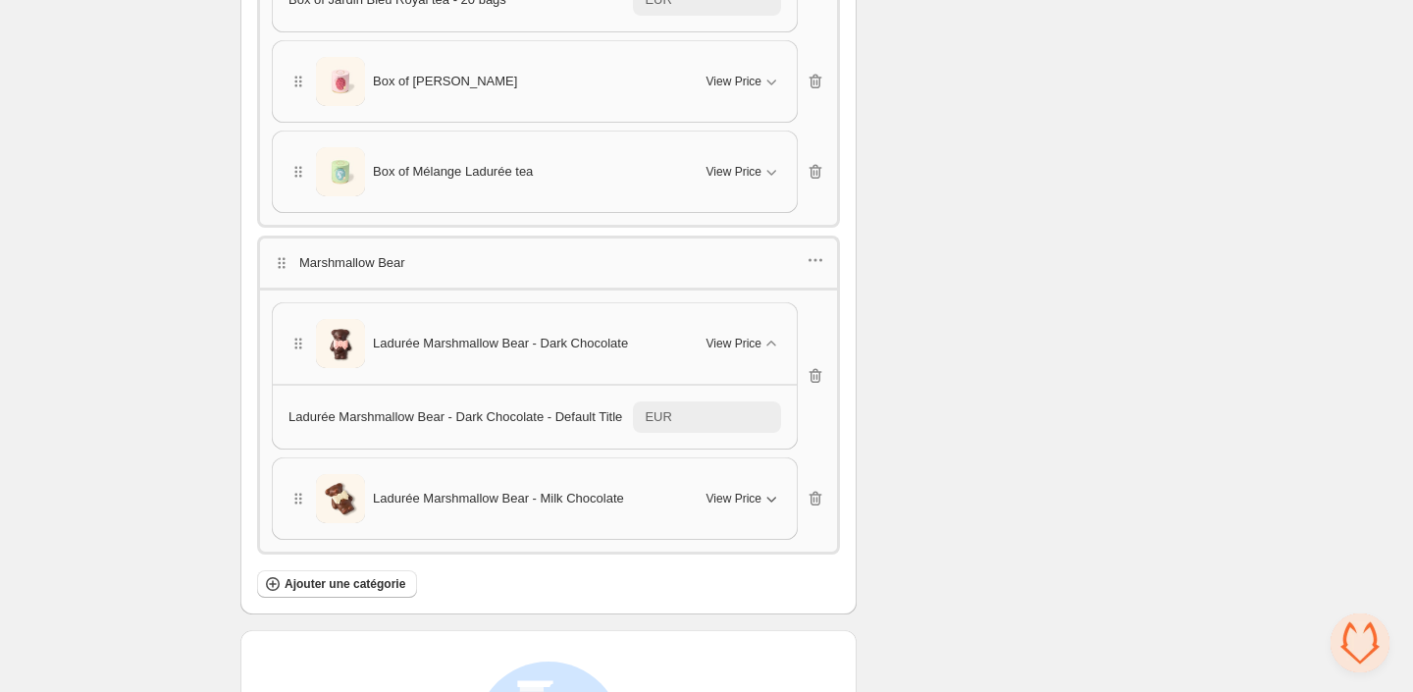
click at [729, 491] on span "View Price" at bounding box center [734, 499] width 55 height 16
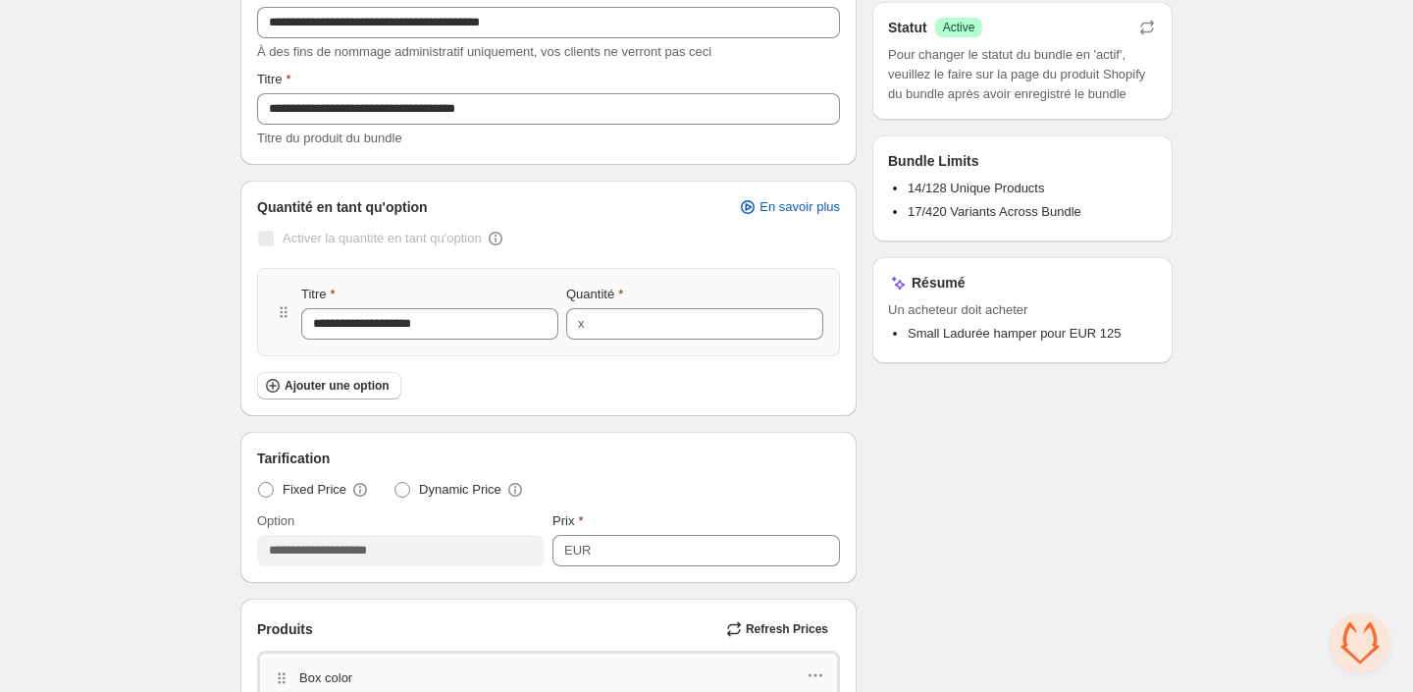
scroll to position [0, 0]
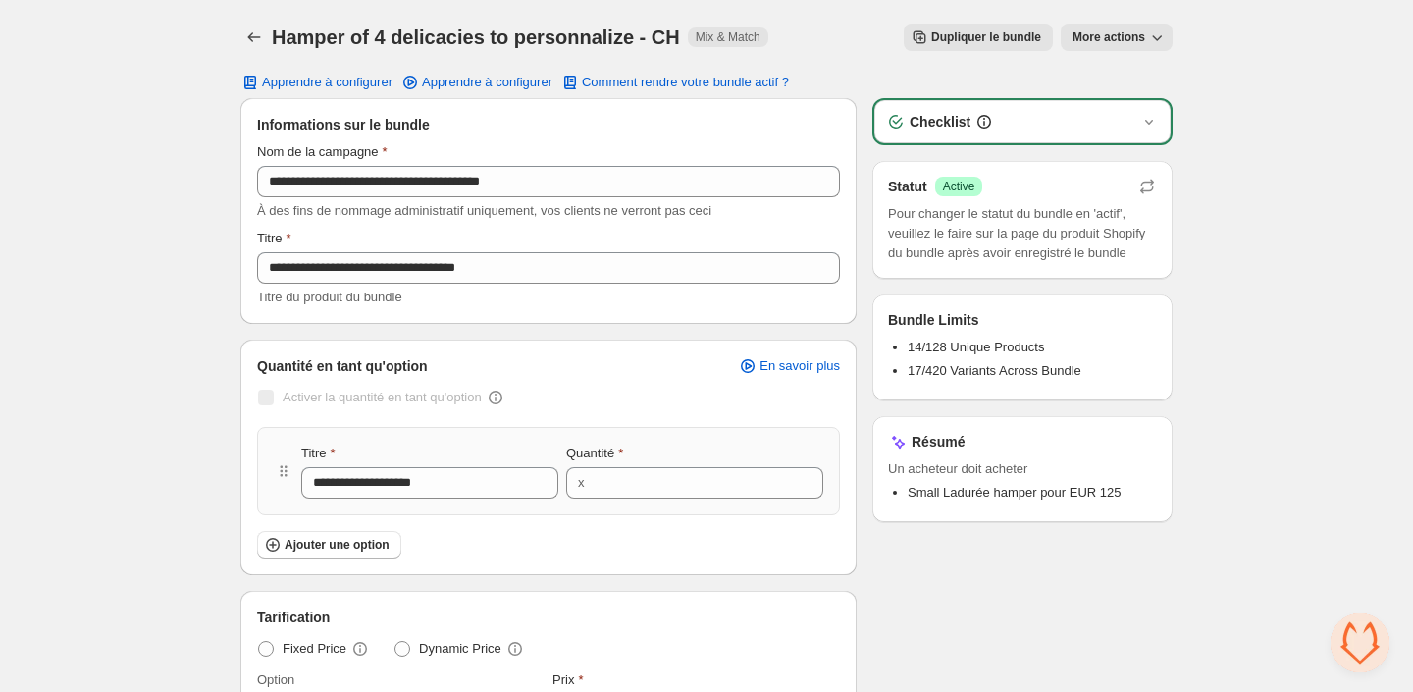
click at [1095, 32] on span "More actions" at bounding box center [1109, 37] width 73 height 16
click at [1047, 131] on div "Checklist" at bounding box center [1022, 122] width 273 height 20
click at [1134, 124] on div "Checklist" at bounding box center [1022, 122] width 273 height 20
click at [1150, 121] on icon "button" at bounding box center [1149, 122] width 8 height 5
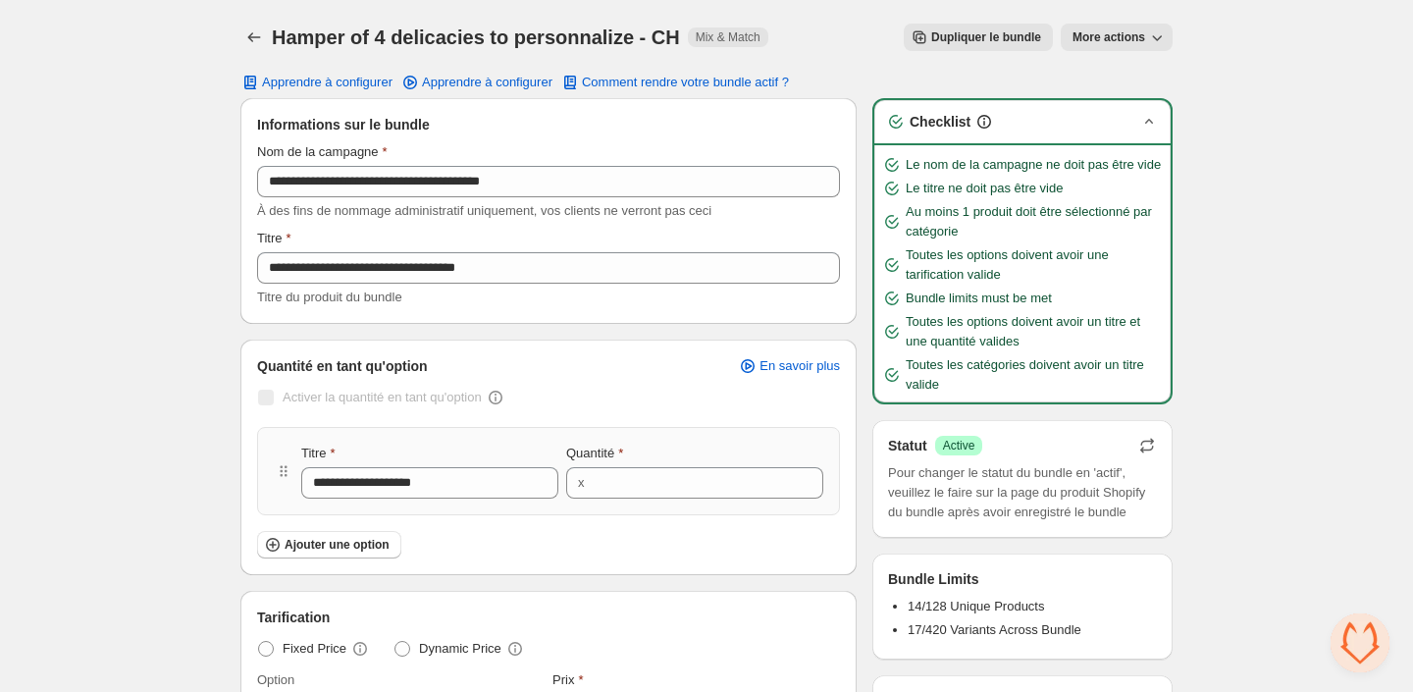
click at [1148, 455] on icon "button" at bounding box center [1148, 446] width 20 height 20
click at [1147, 455] on icon "button" at bounding box center [1148, 446] width 20 height 20
click at [1122, 28] on button "More actions" at bounding box center [1117, 37] width 112 height 27
click at [1122, 85] on span "Voir le bundle dans l'admin Shopify" at bounding box center [1196, 79] width 198 height 20
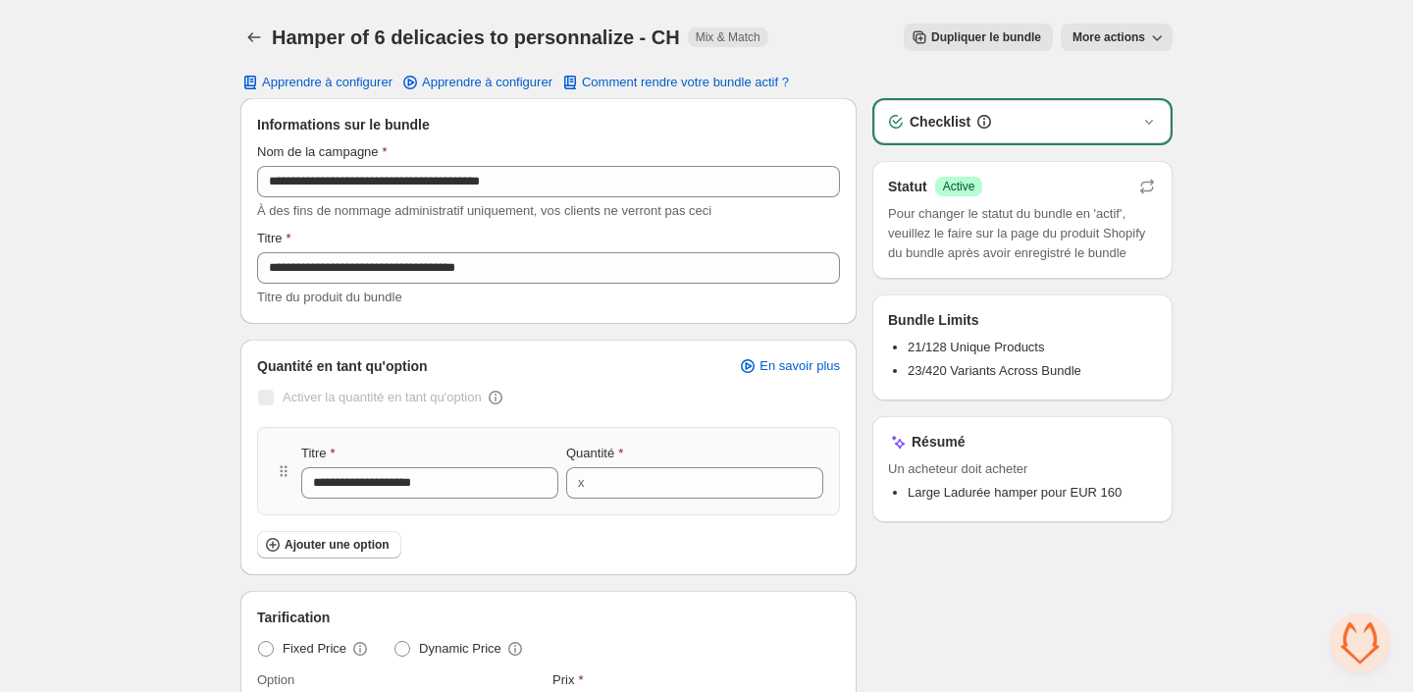
click at [1005, 378] on span "23/420 Variants Across Bundle" at bounding box center [995, 370] width 174 height 15
click at [1032, 123] on div "Checklist" at bounding box center [1022, 122] width 273 height 20
click at [1152, 122] on icon "button" at bounding box center [1149, 122] width 20 height 20
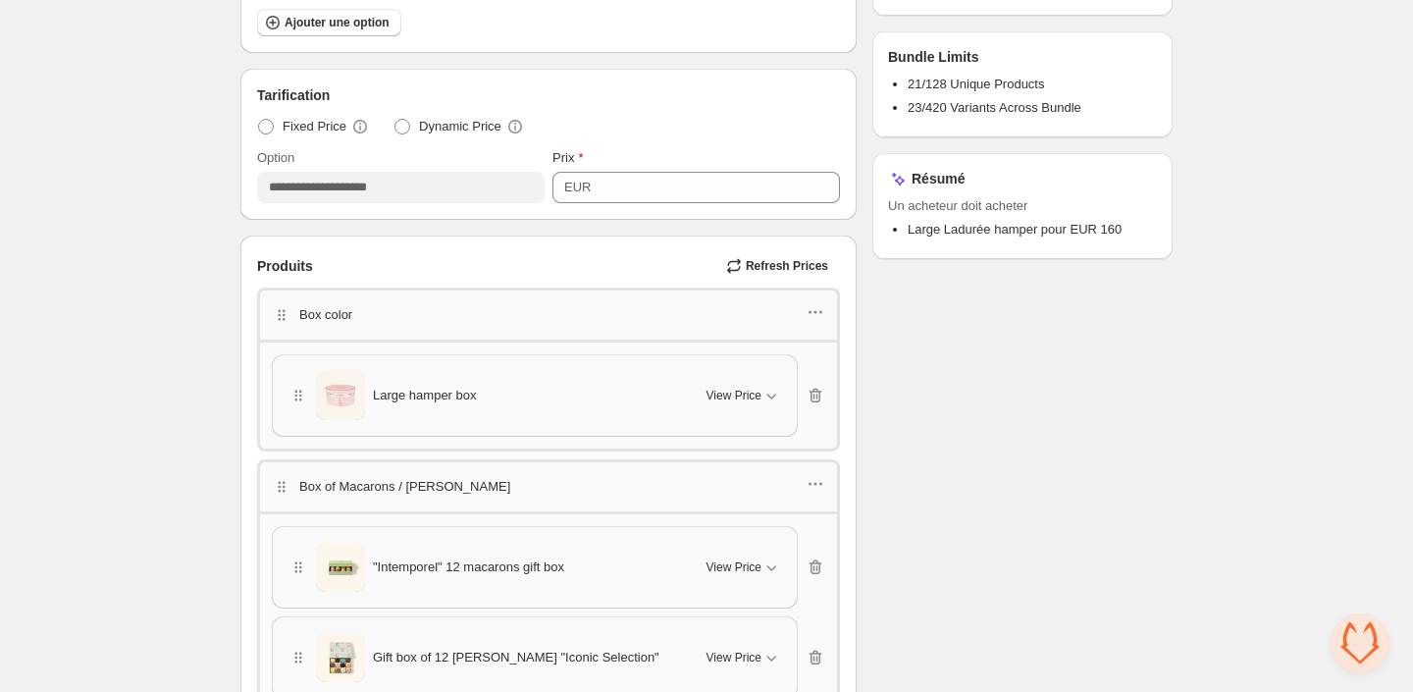
scroll to position [993, 0]
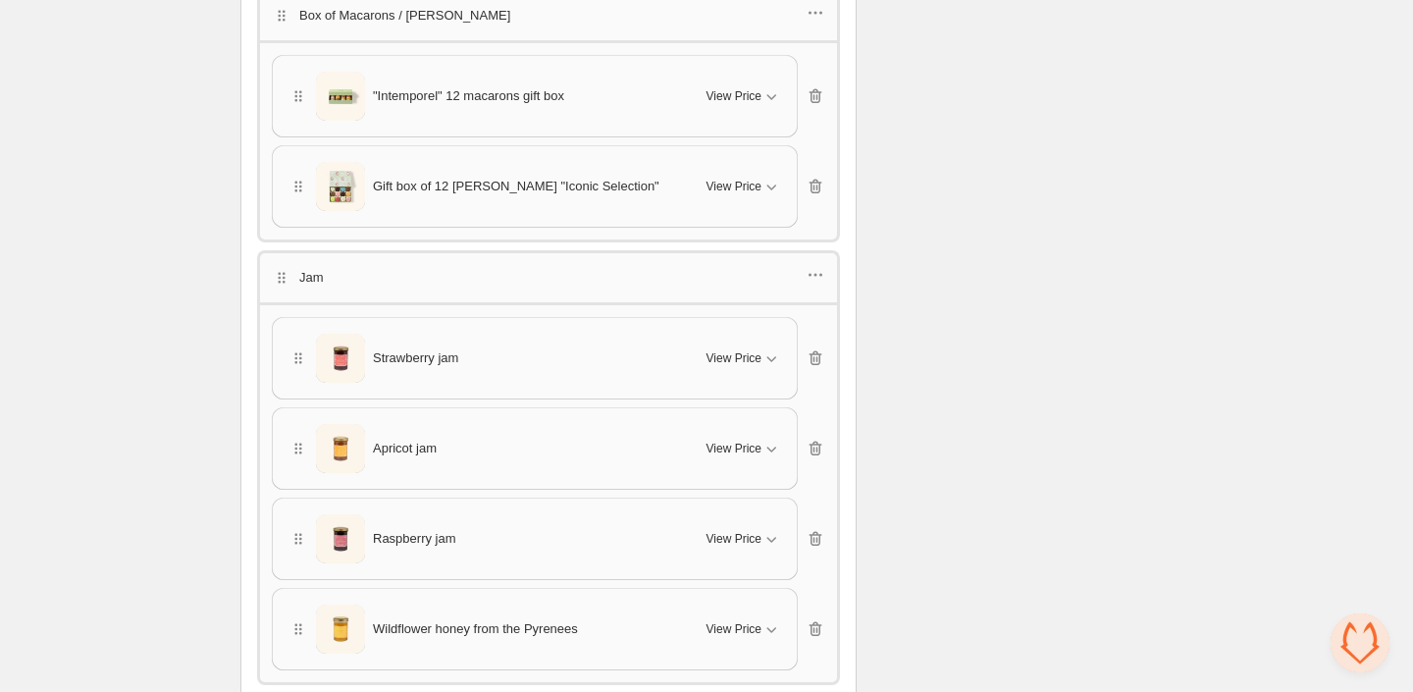
click at [708, 132] on div ""Intemporel" 12 macarons gift box View Price Cancel Apply Select All "Intempore…" at bounding box center [549, 141] width 554 height 173
click at [707, 179] on span "View Price" at bounding box center [734, 187] width 55 height 16
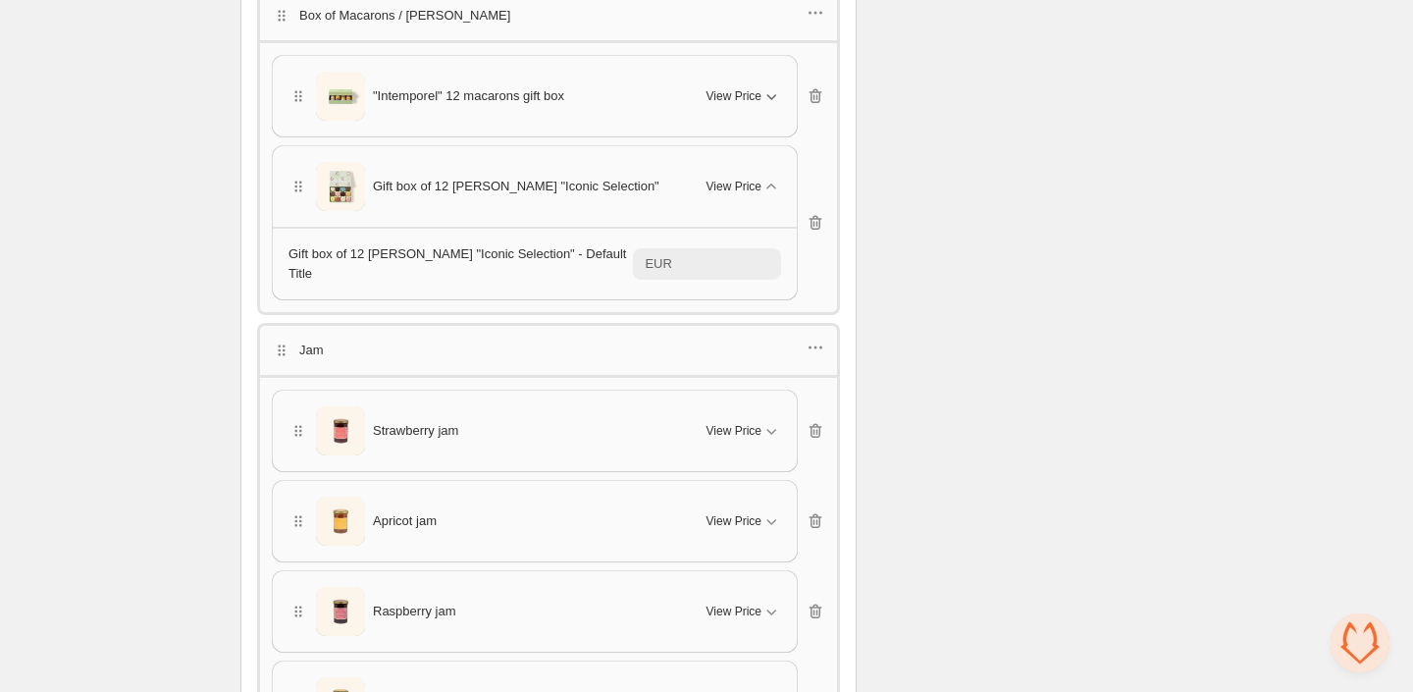
click at [750, 93] on span "View Price" at bounding box center [734, 96] width 55 height 16
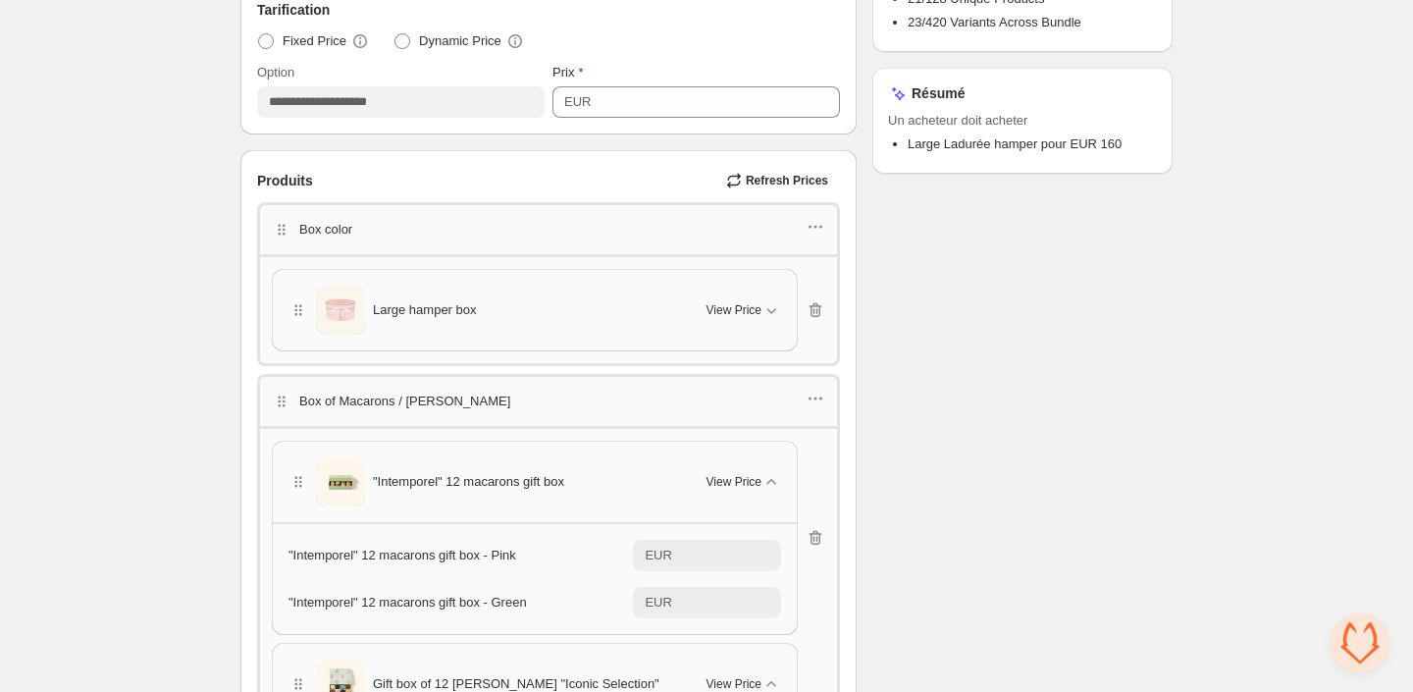
scroll to position [604, 0]
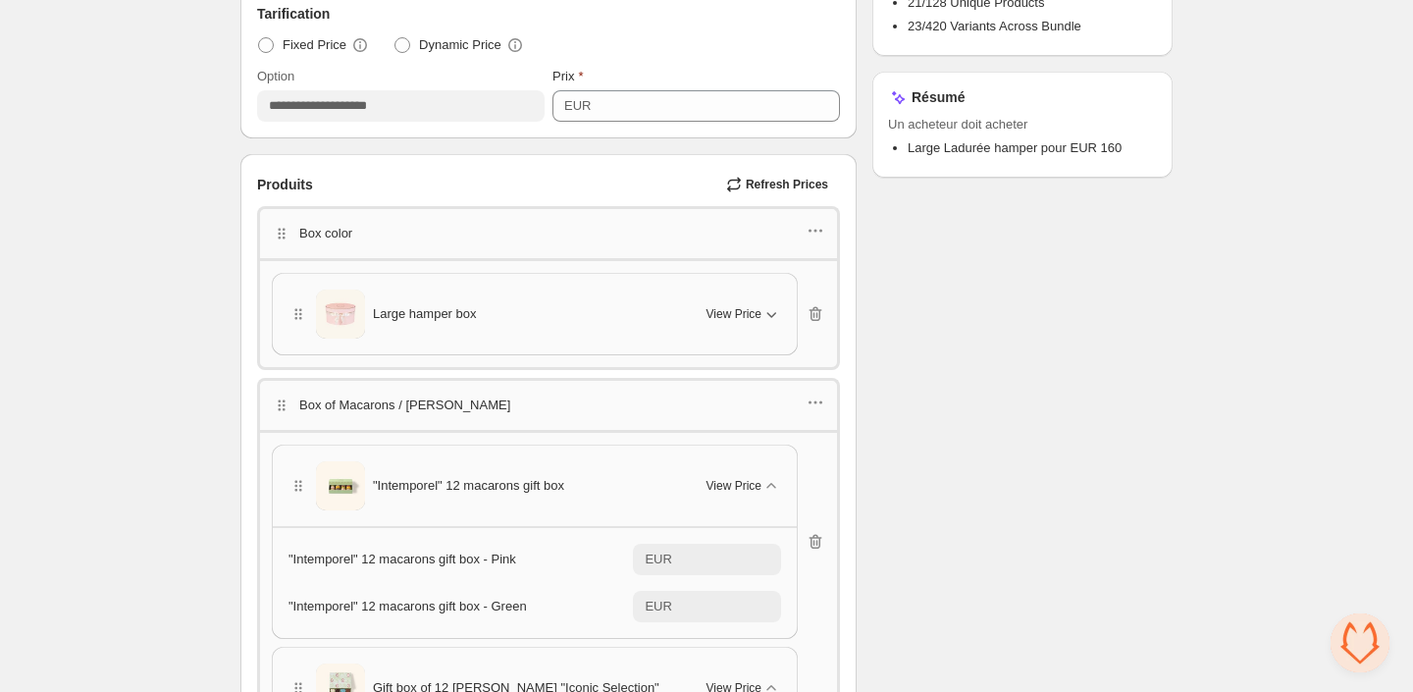
click at [714, 304] on div "View Price" at bounding box center [744, 314] width 75 height 20
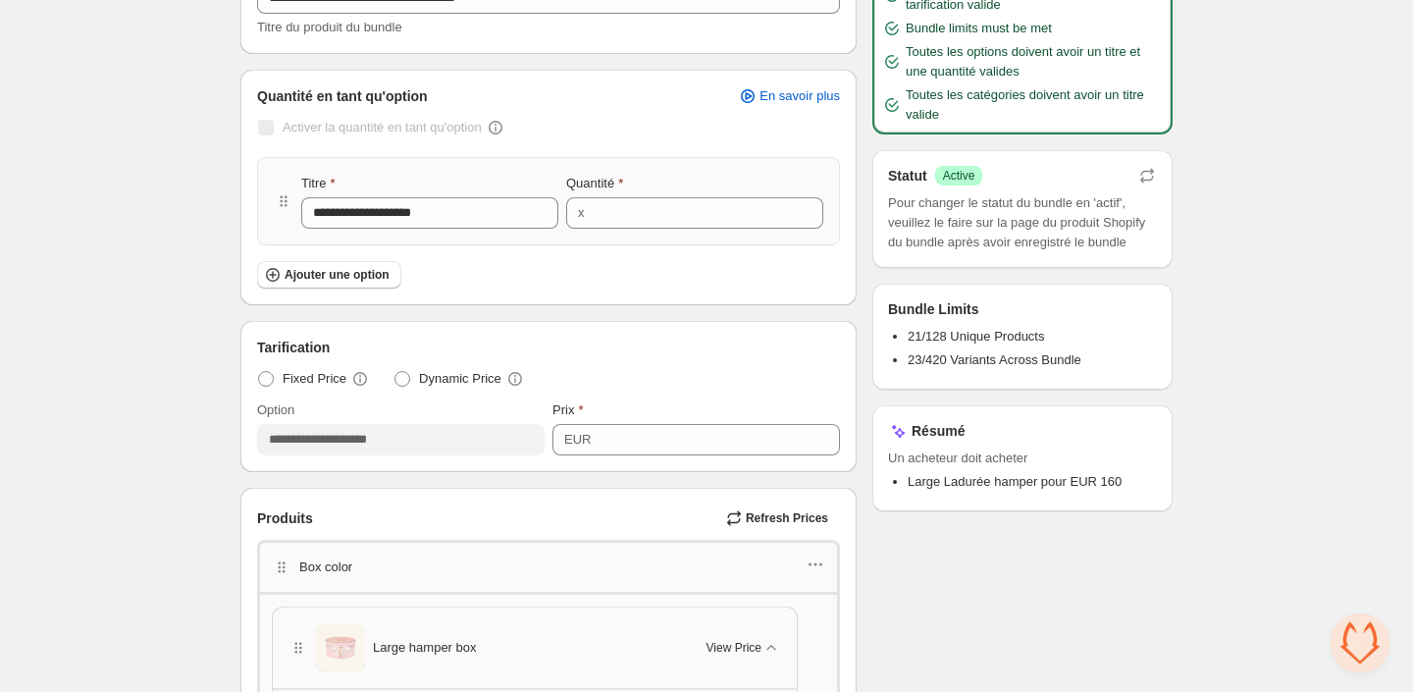
scroll to position [0, 0]
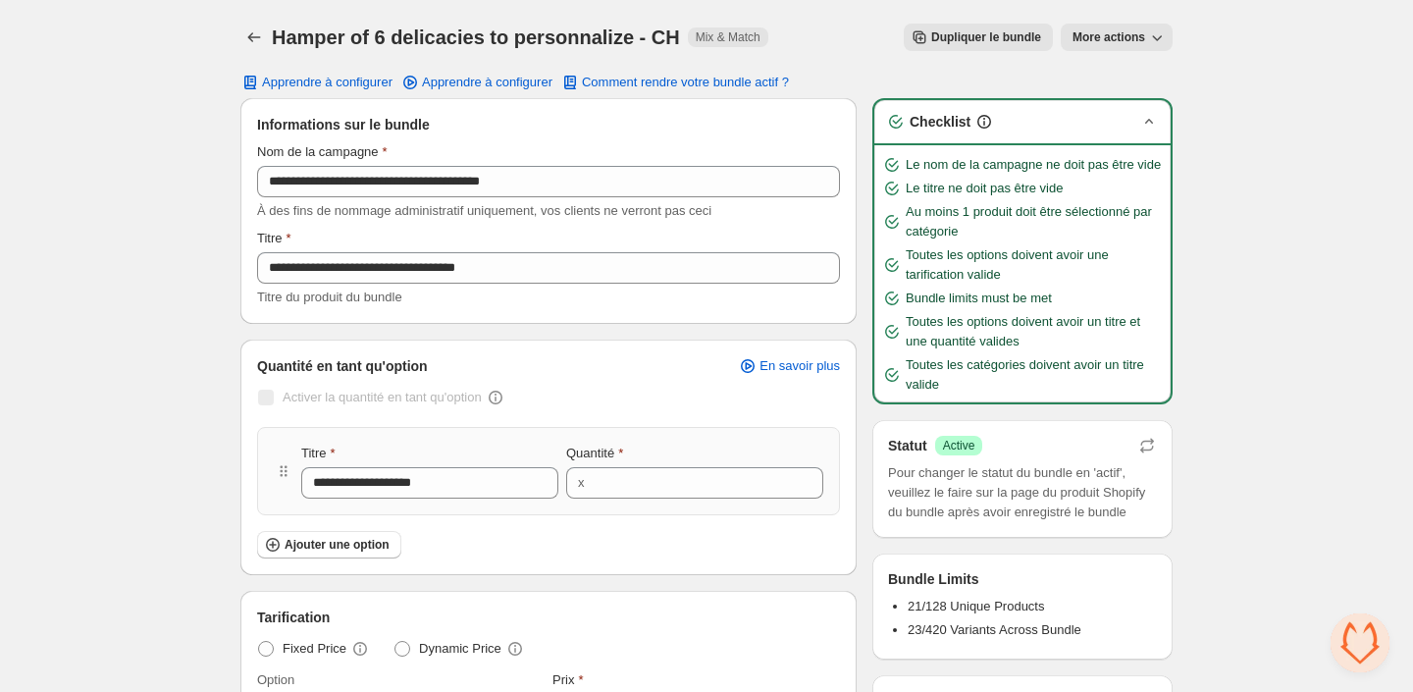
click at [242, 24] on div at bounding box center [255, 37] width 31 height 27
click at [253, 35] on icon "Back" at bounding box center [254, 37] width 20 height 20
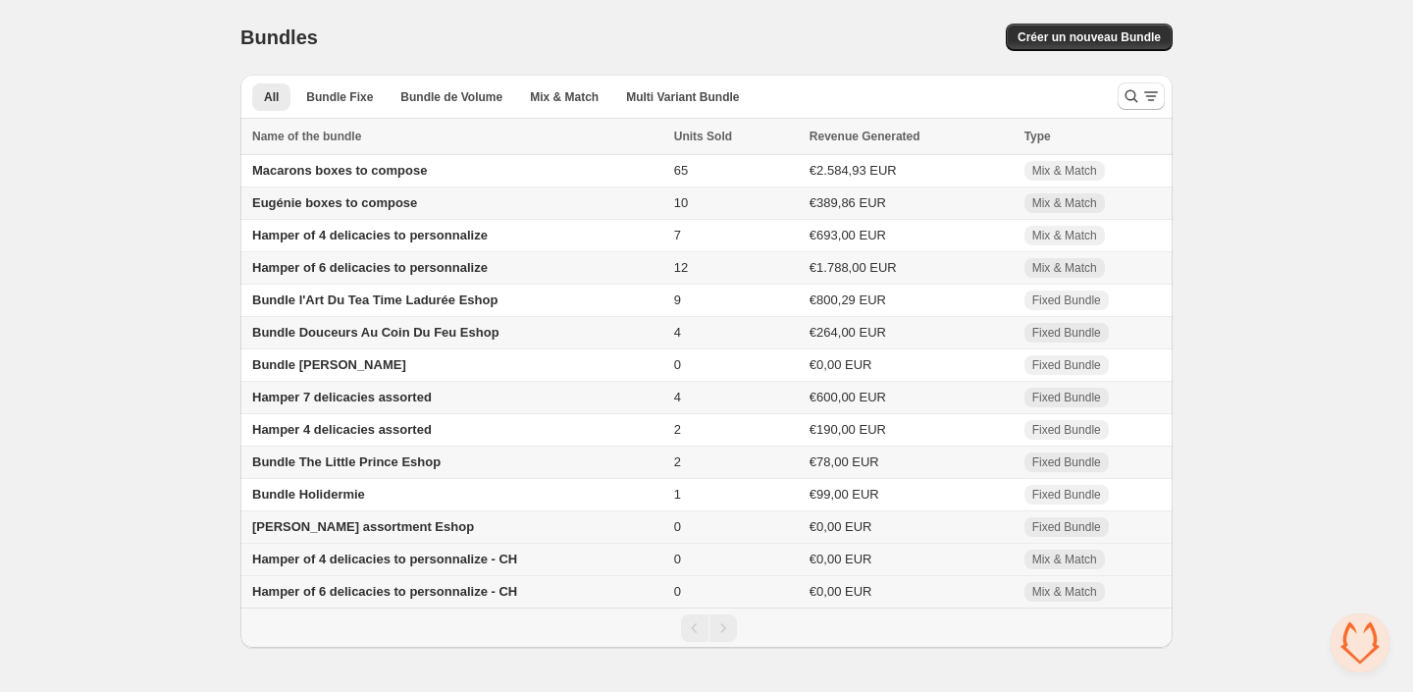
click at [467, 576] on td "Hamper of 4 delicacies to personnalize - CH" at bounding box center [454, 560] width 428 height 32
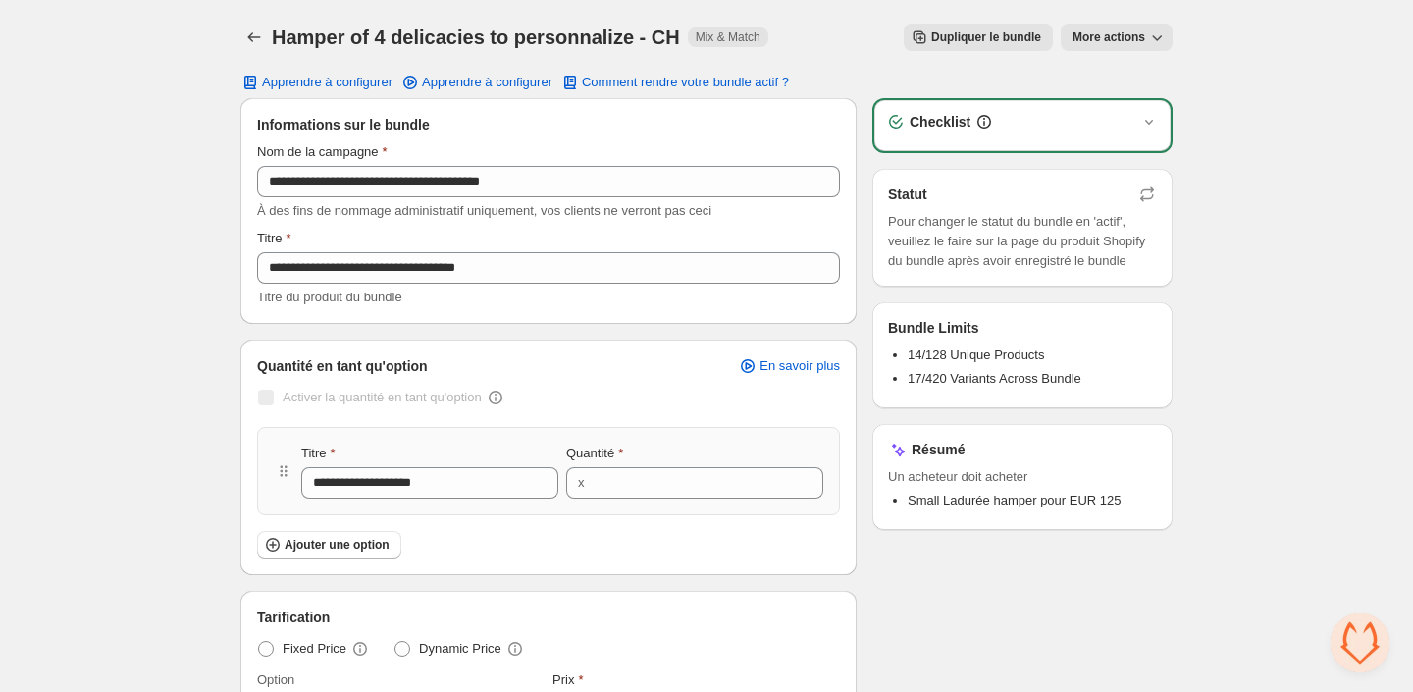
scroll to position [764, 0]
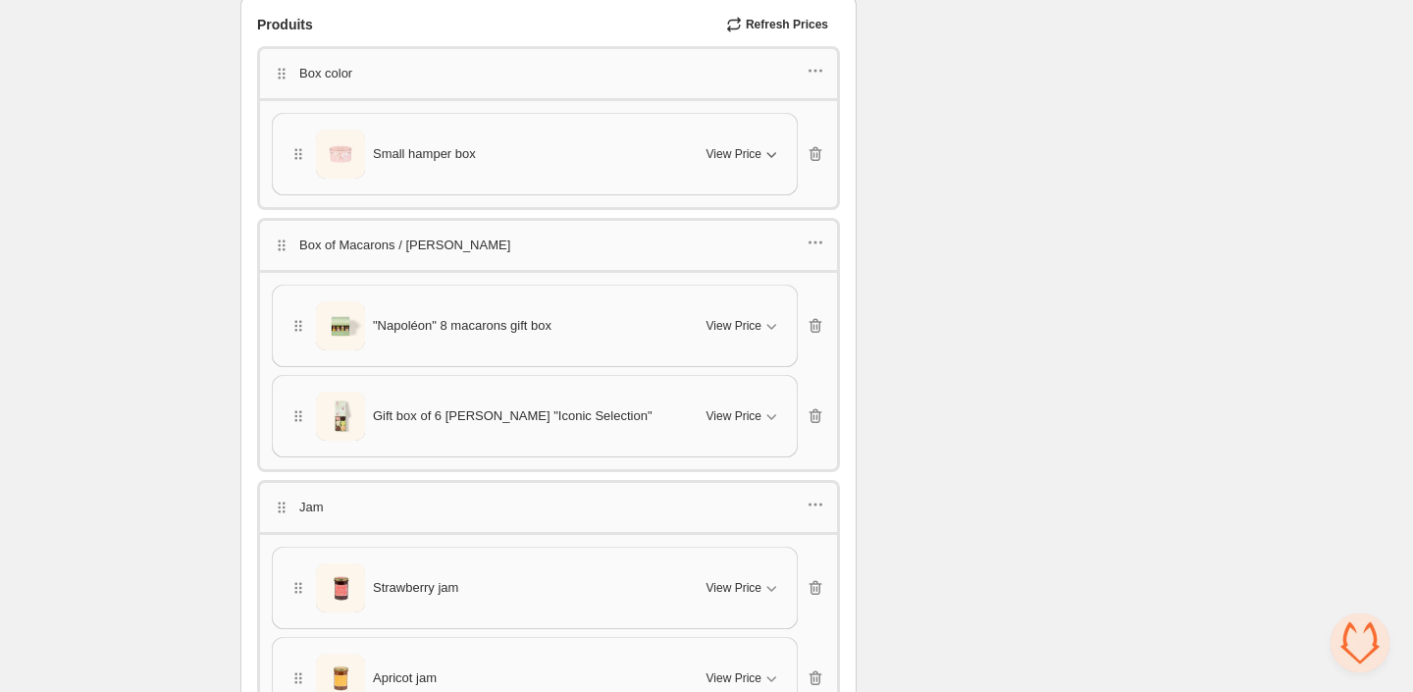
click at [739, 148] on span "View Price" at bounding box center [734, 154] width 55 height 16
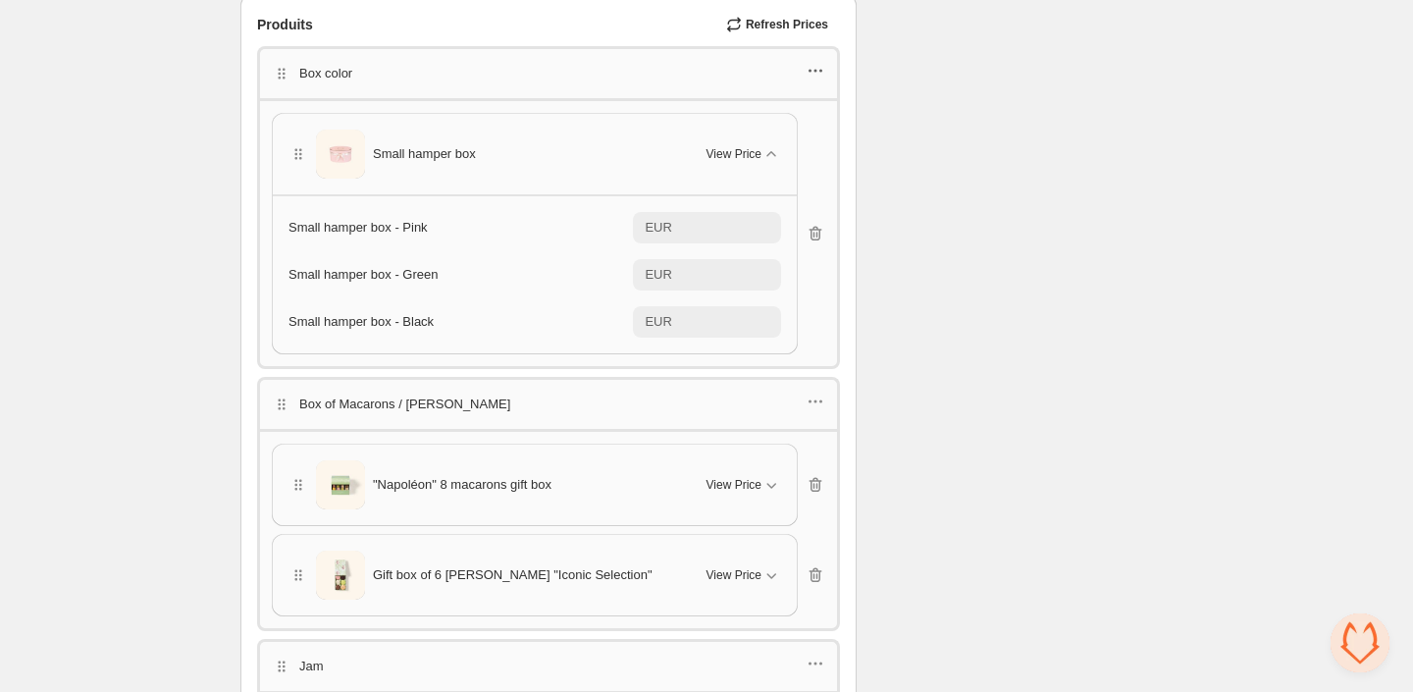
click at [809, 66] on icon "button" at bounding box center [816, 71] width 20 height 20
click at [786, 135] on span "Edit products" at bounding box center [826, 140] width 106 height 20
click at [812, 74] on icon "button" at bounding box center [816, 71] width 20 height 20
click at [799, 138] on span "Edit products" at bounding box center [825, 140] width 106 height 20
